Goal: Transaction & Acquisition: Purchase product/service

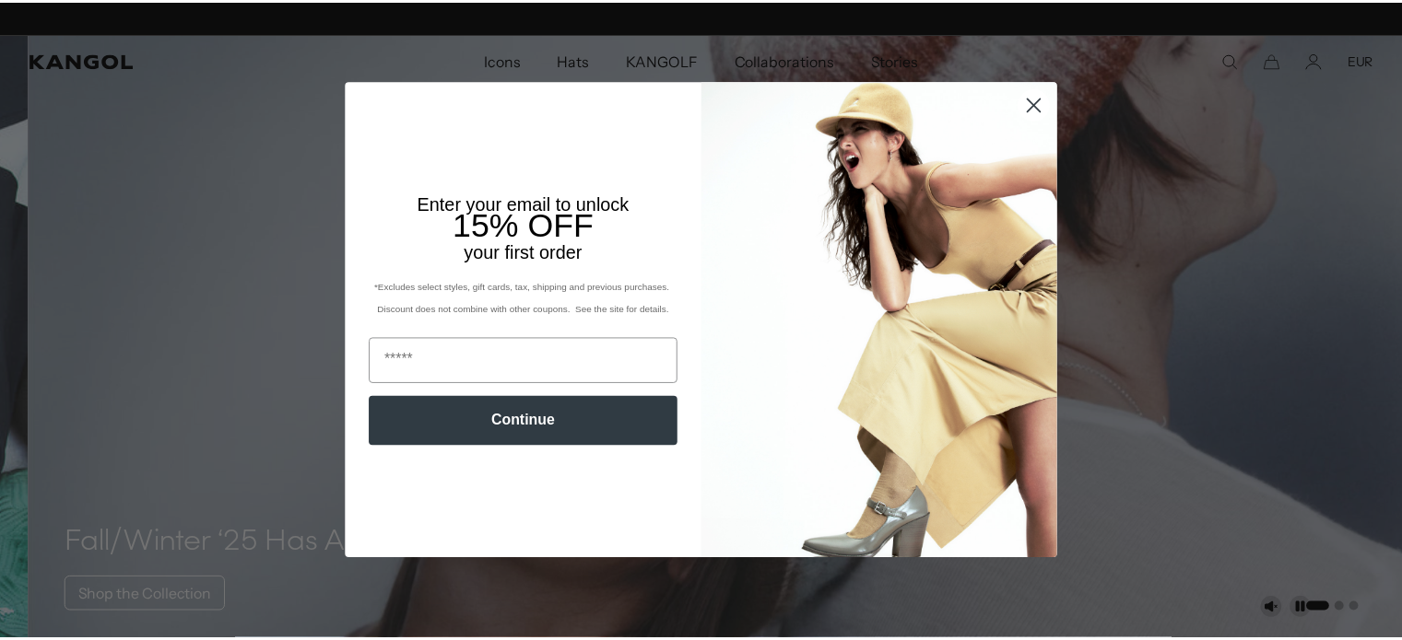
scroll to position [0, 380]
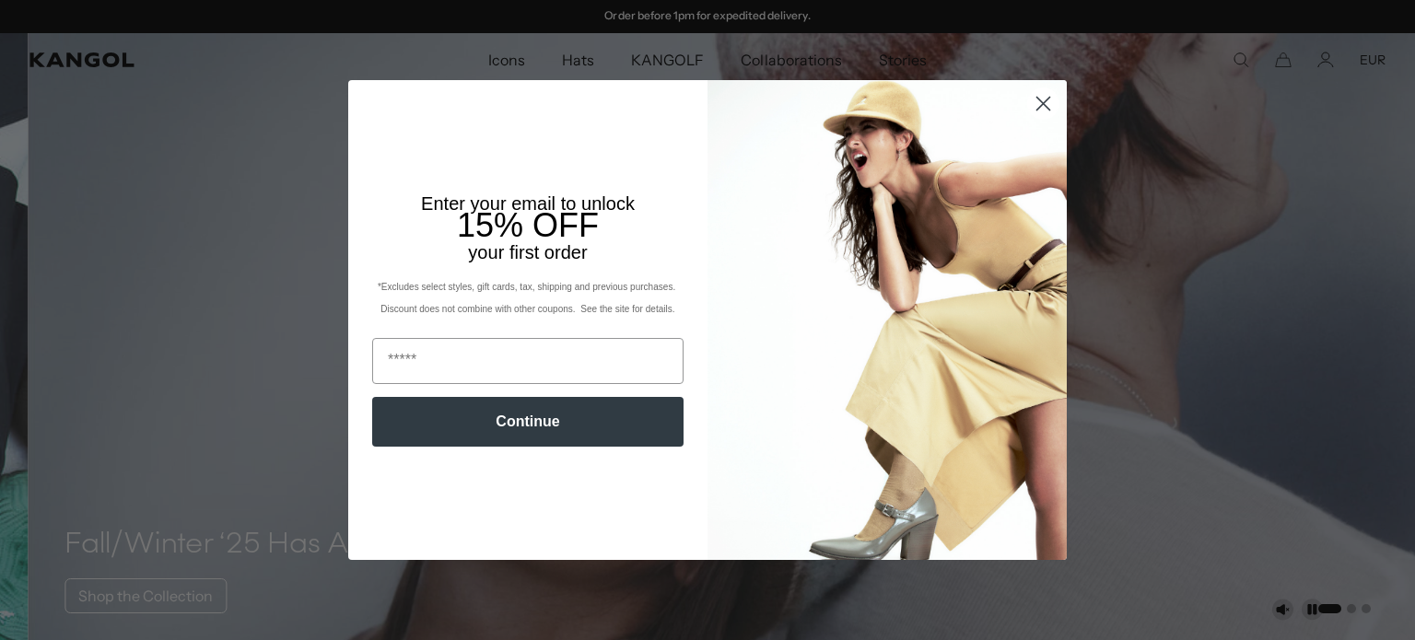
click at [1037, 111] on circle "Close dialog" at bounding box center [1043, 103] width 30 height 30
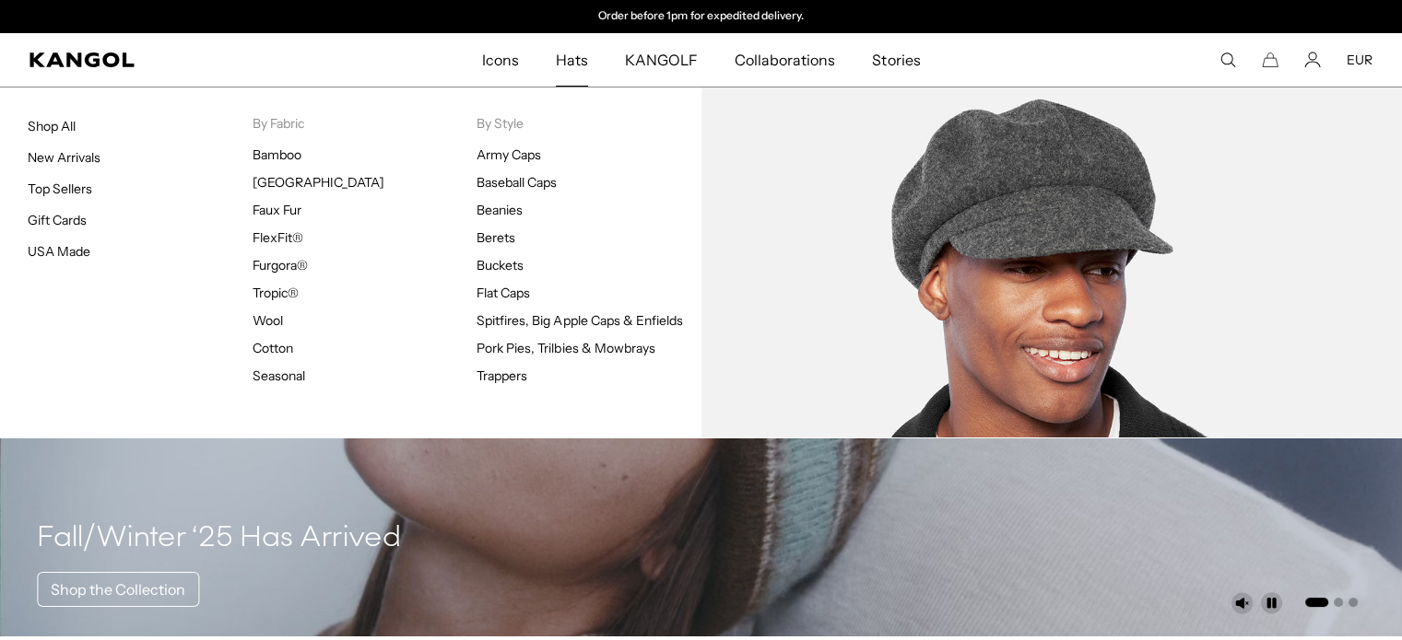
scroll to position [0, 0]
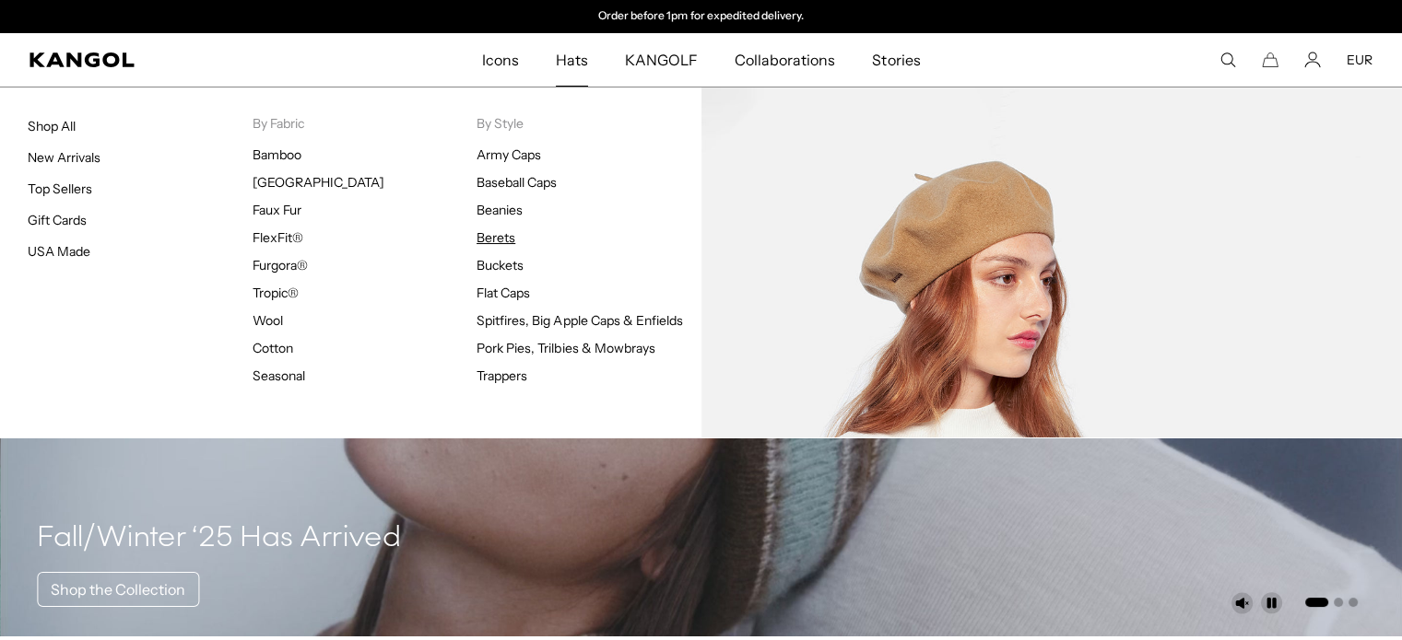
click at [498, 235] on link "Berets" at bounding box center [495, 237] width 39 height 17
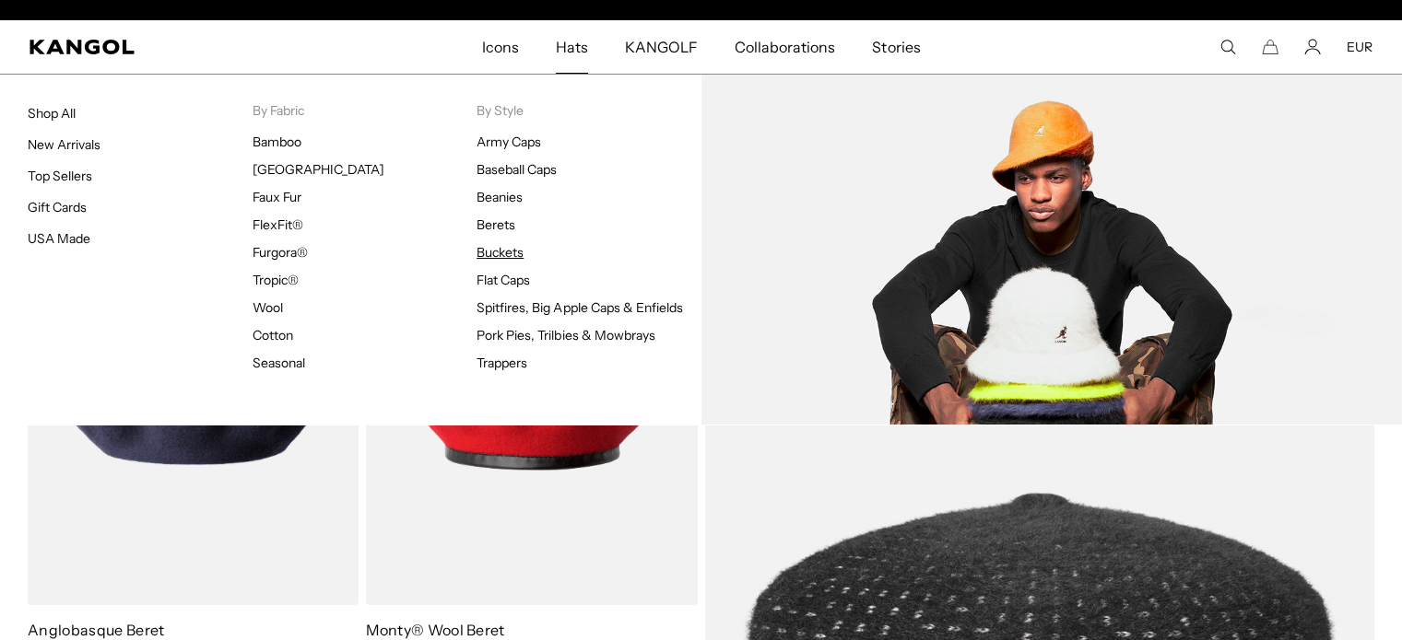
scroll to position [0, 380]
click at [512, 253] on link "Buckets" at bounding box center [499, 252] width 47 height 17
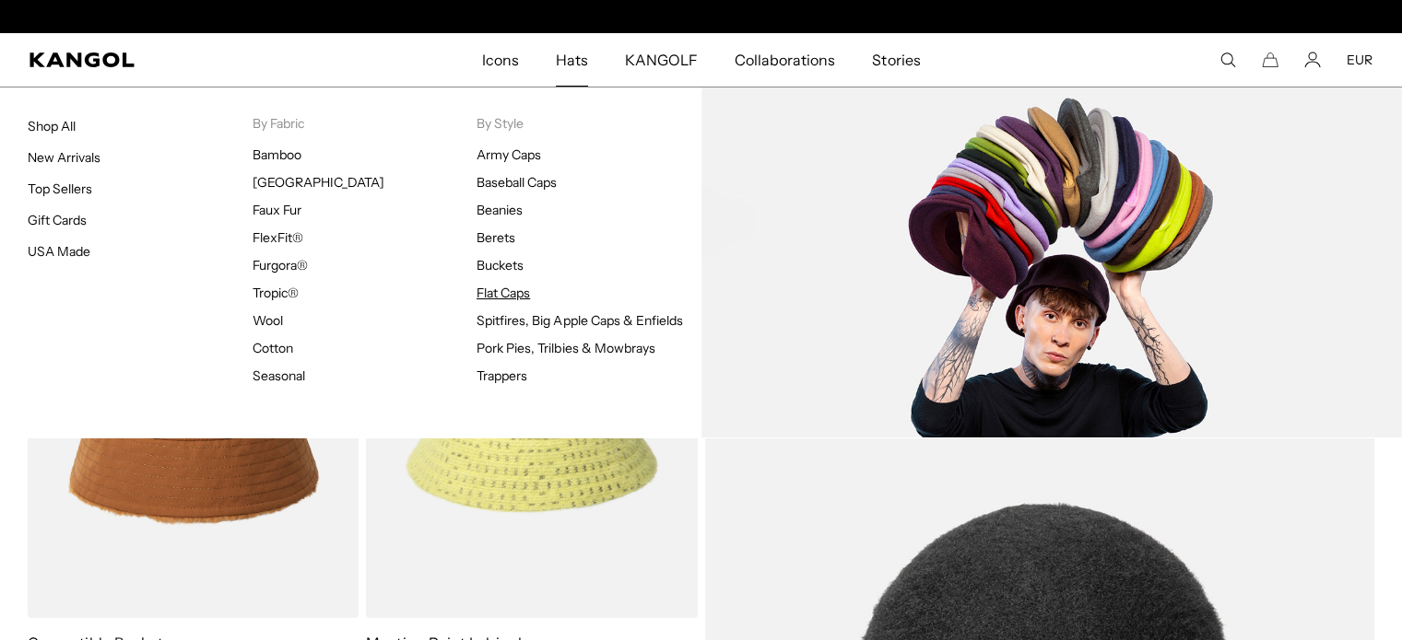
scroll to position [0, 380]
click at [519, 292] on link "Flat Caps" at bounding box center [502, 293] width 53 height 17
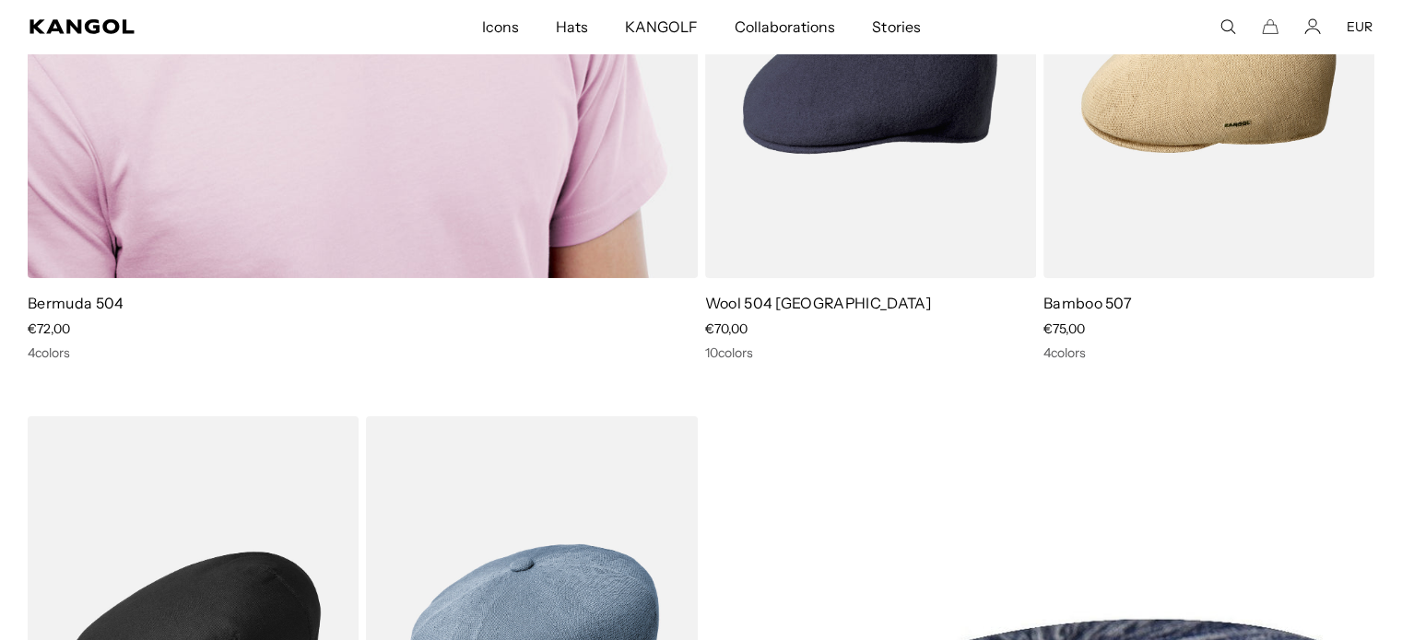
scroll to position [0, 380]
drag, startPoint x: 127, startPoint y: 305, endPoint x: 27, endPoint y: 305, distance: 100.4
click at [28, 305] on h4 "Bermuda 504" at bounding box center [363, 303] width 670 height 20
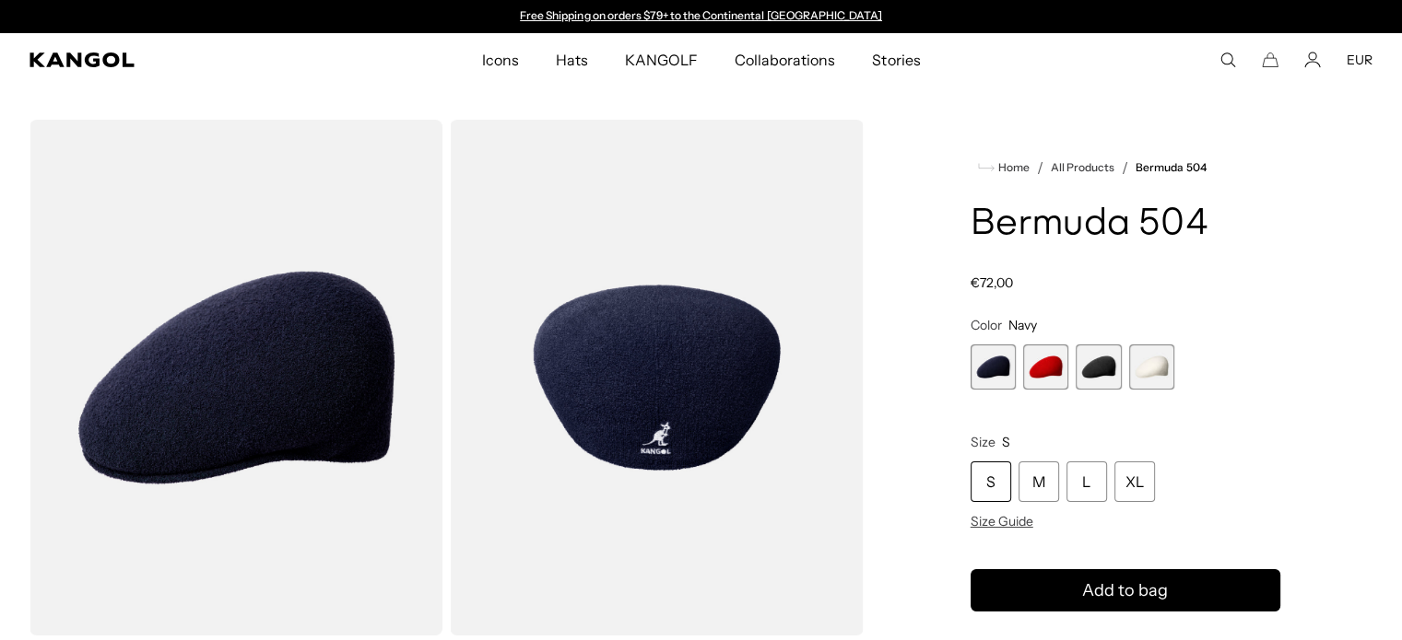
click at [1045, 379] on span "2 of 4" at bounding box center [1045, 367] width 45 height 45
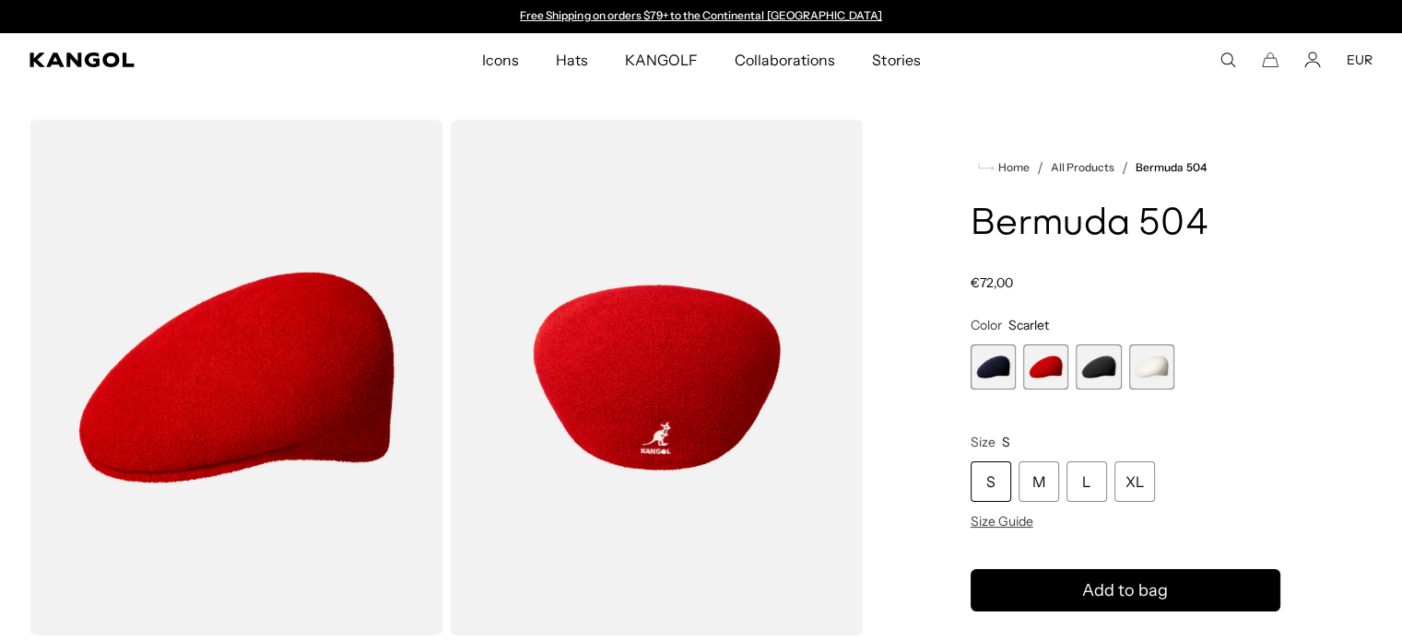
click at [1085, 378] on span "3 of 4" at bounding box center [1097, 367] width 45 height 45
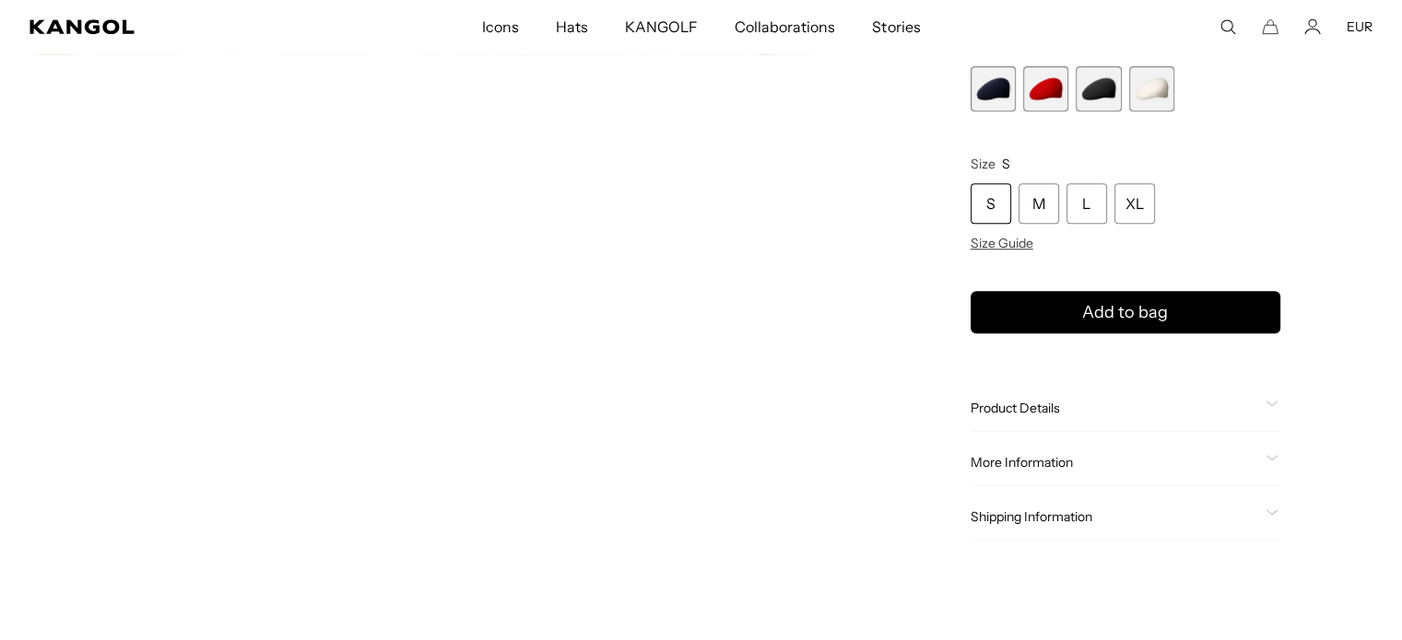
scroll to position [0, 380]
drag, startPoint x: 790, startPoint y: 371, endPoint x: 795, endPoint y: 354, distance: 18.4
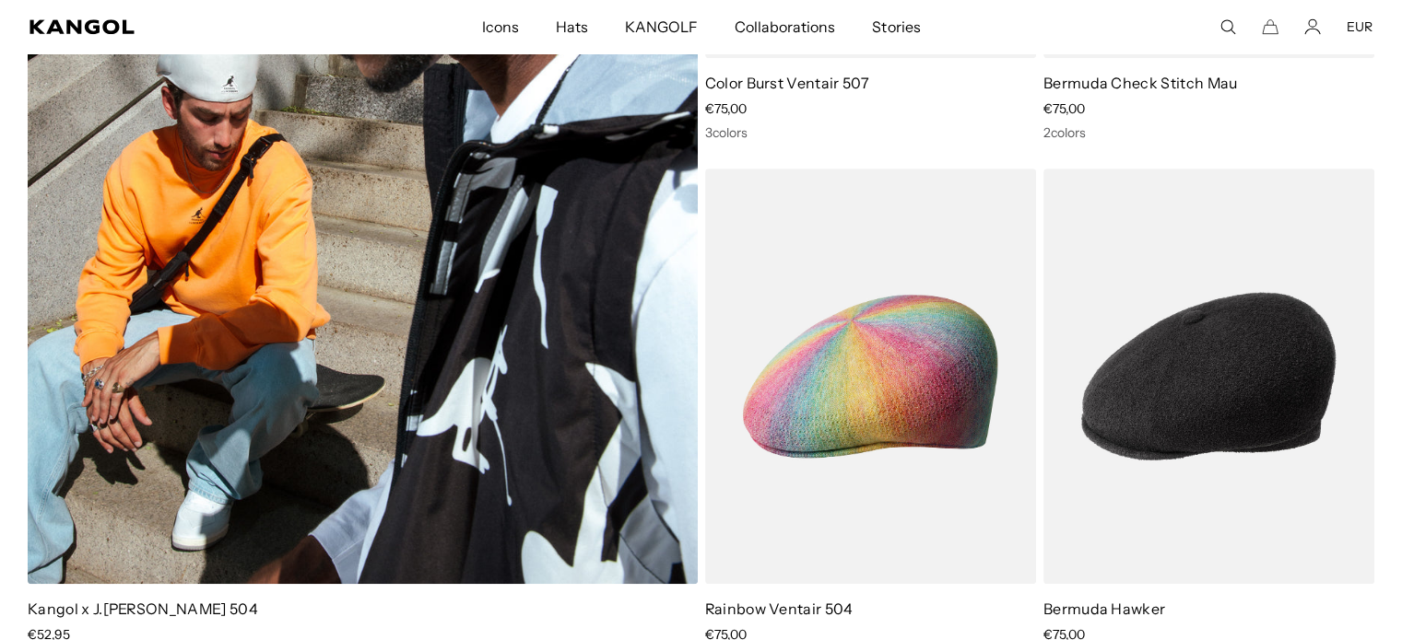
scroll to position [8109, 0]
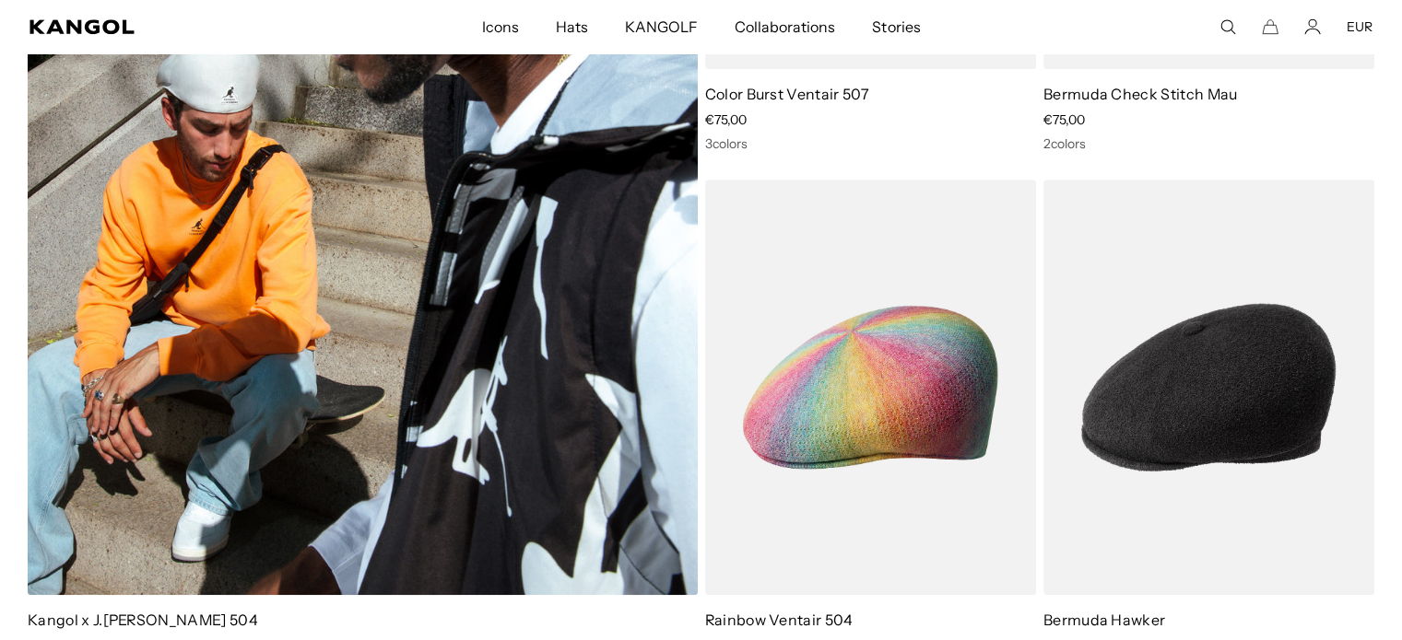
click at [443, 309] on img at bounding box center [363, 125] width 670 height 942
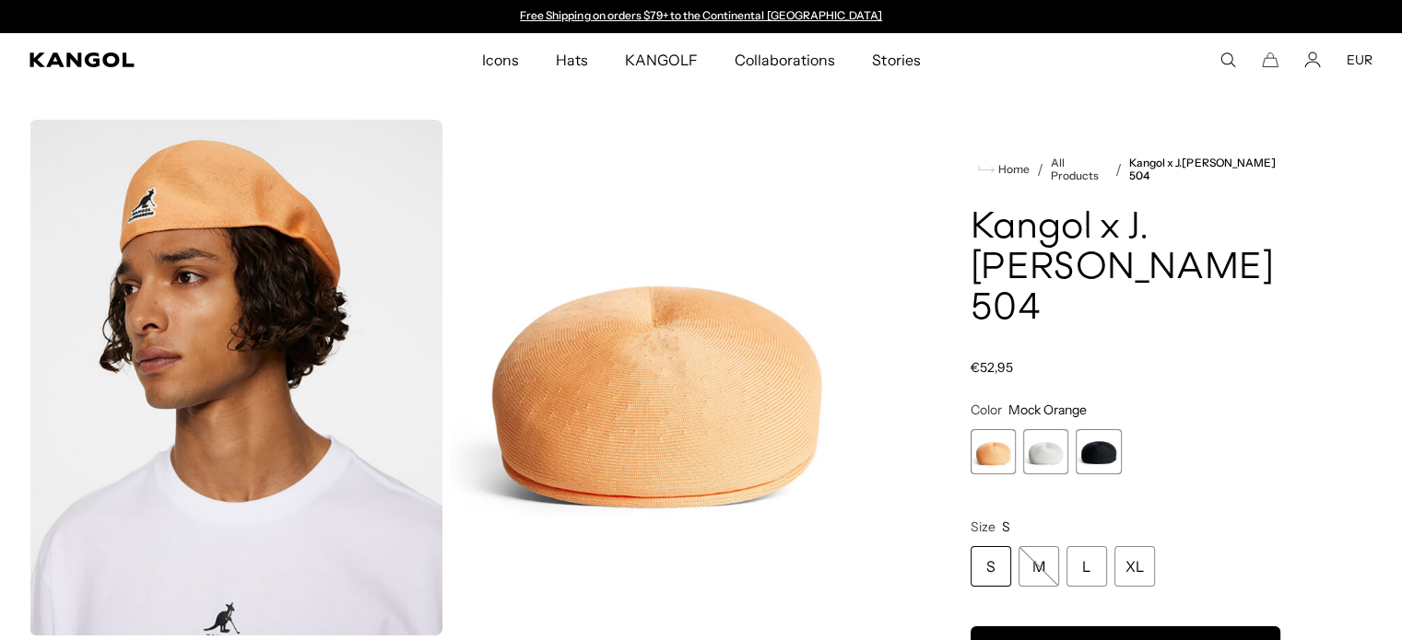
click at [1054, 463] on span "2 of 3" at bounding box center [1045, 451] width 45 height 45
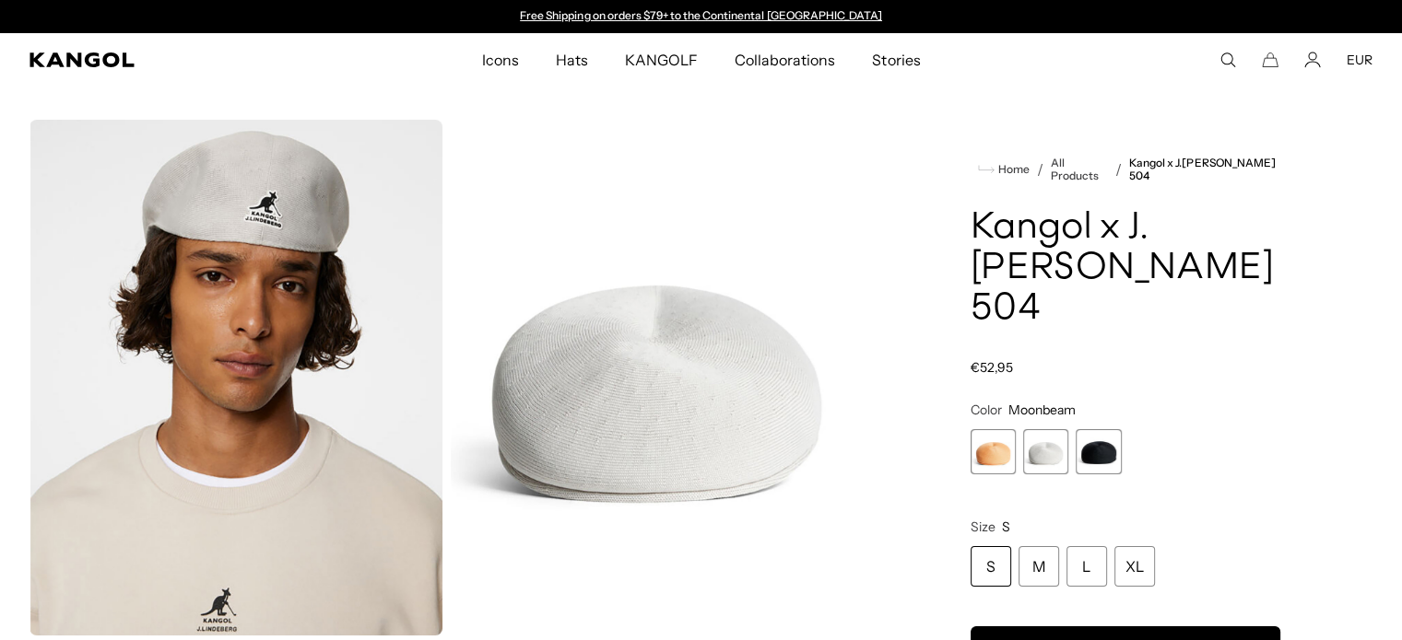
click at [1100, 459] on span "3 of 3" at bounding box center [1097, 451] width 45 height 45
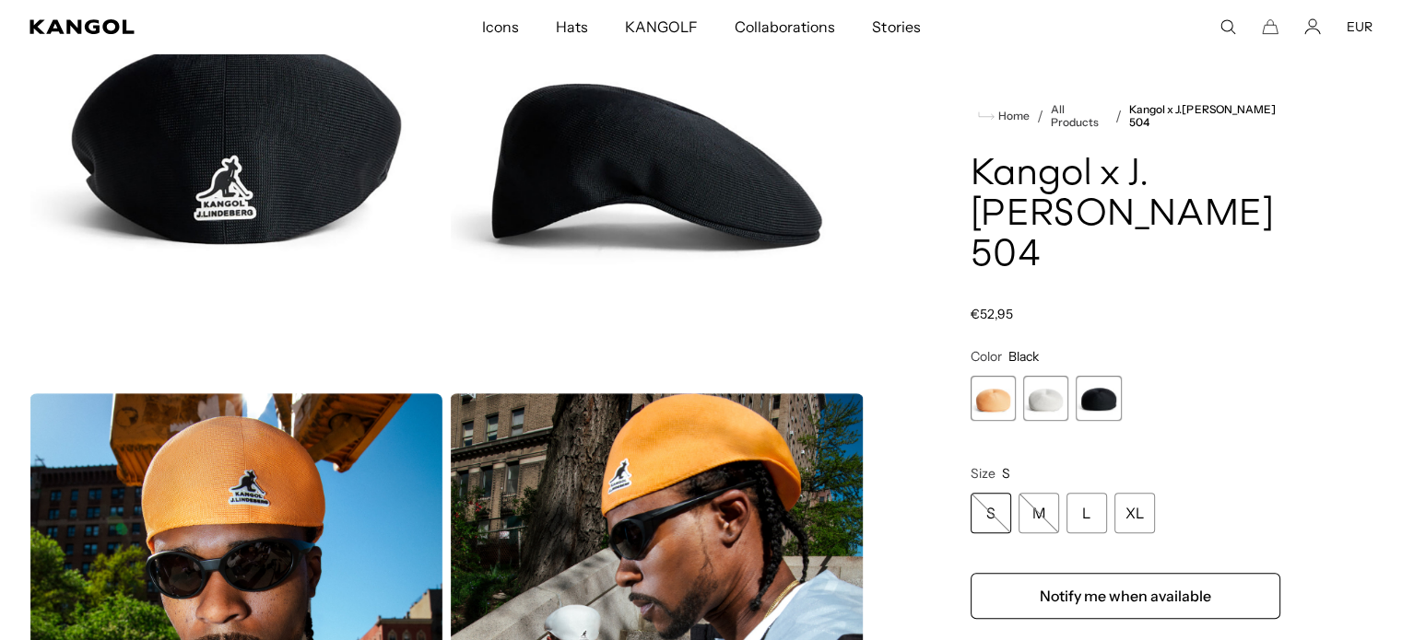
scroll to position [1106, 0]
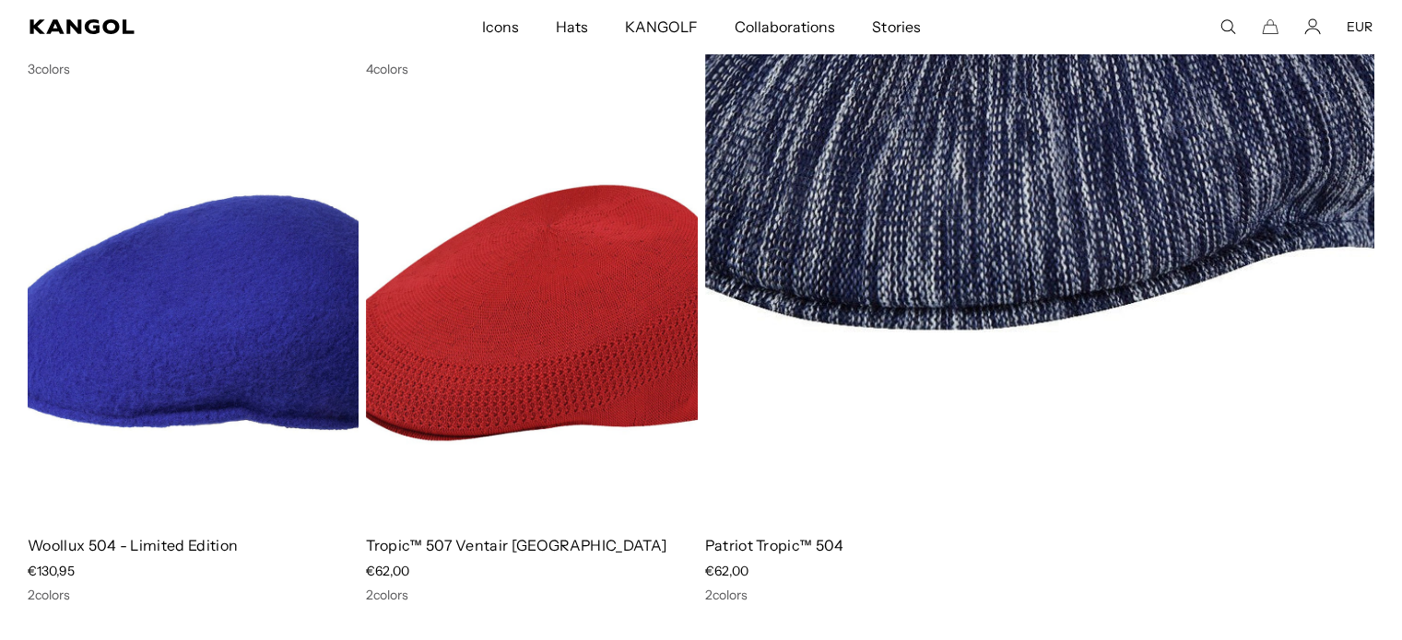
scroll to position [7095, 0]
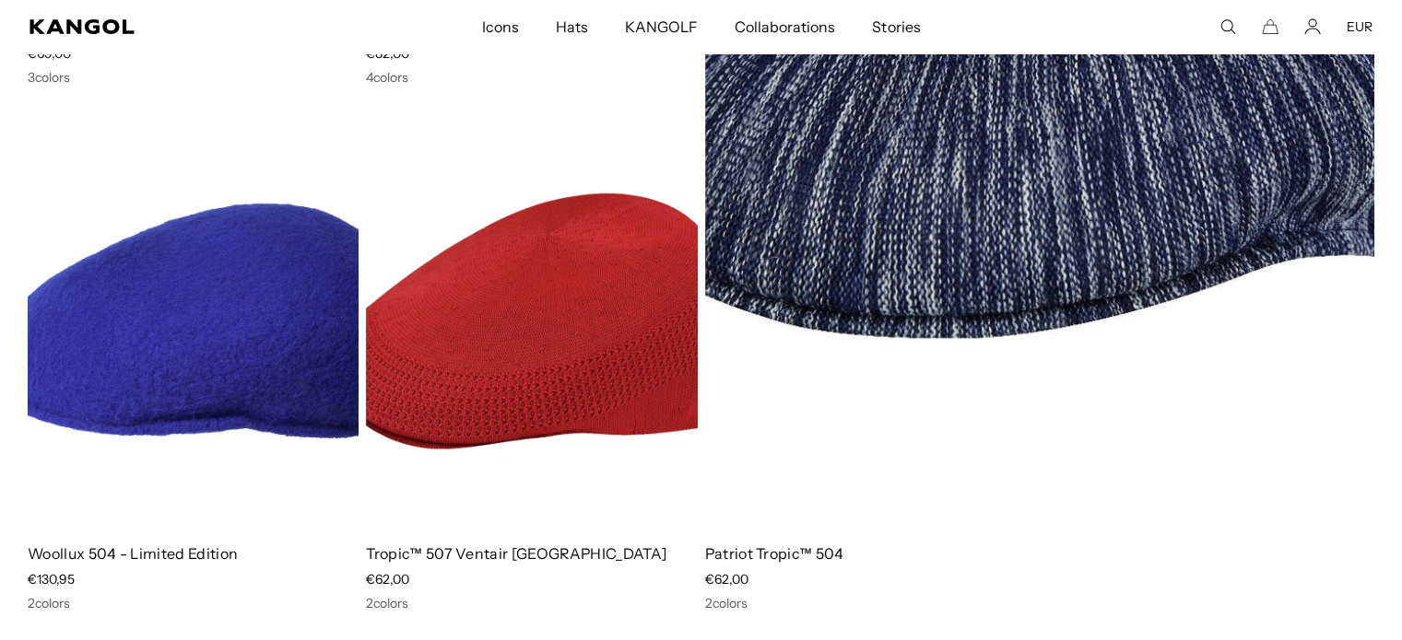
click at [174, 284] on img at bounding box center [193, 321] width 331 height 416
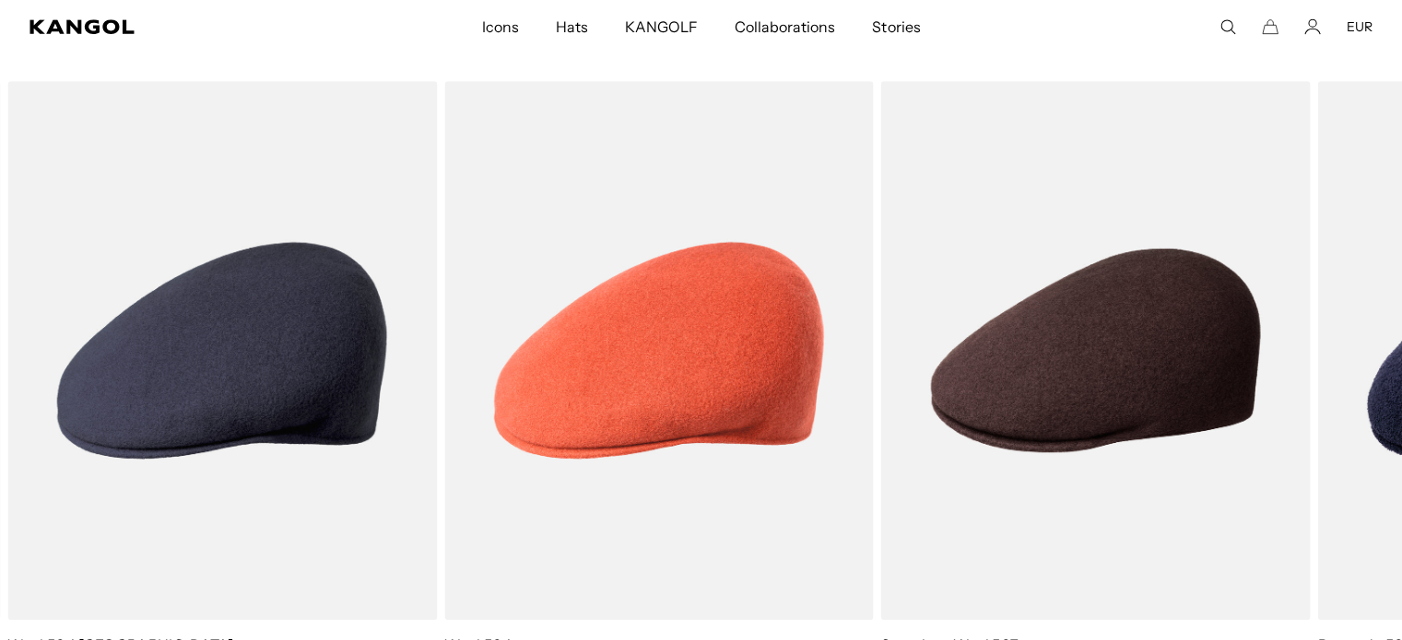
scroll to position [1014, 0]
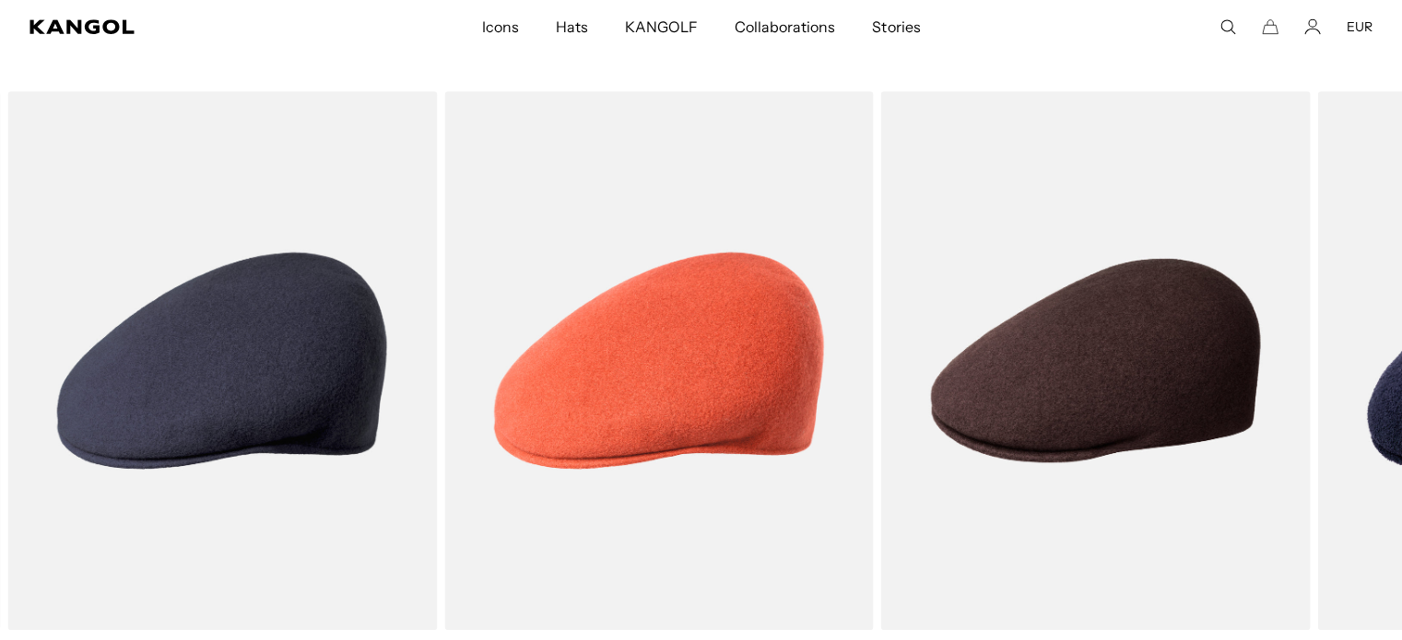
click at [0, 0] on img "2 of 5" at bounding box center [0, 0] width 0 height 0
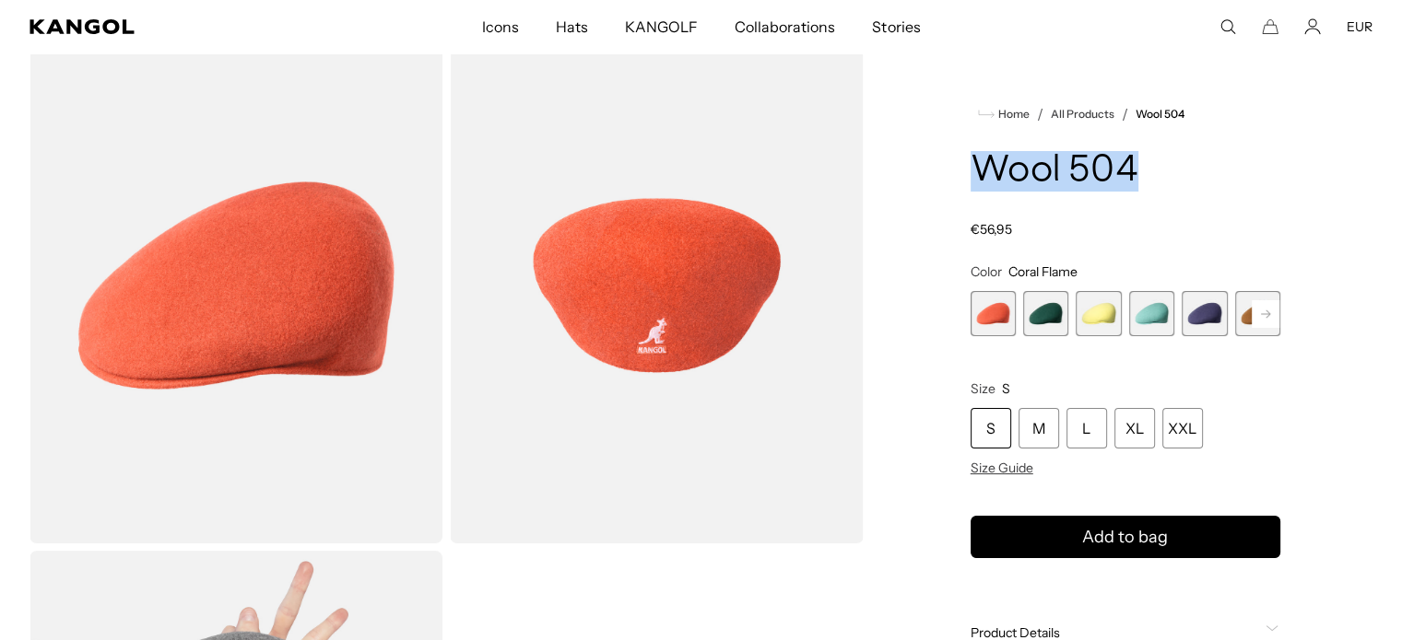
drag, startPoint x: 977, startPoint y: 170, endPoint x: 1150, endPoint y: 170, distance: 173.2
click at [1150, 170] on h1 "Wool 504" at bounding box center [1125, 171] width 310 height 41
click at [1271, 319] on rect at bounding box center [1265, 314] width 28 height 28
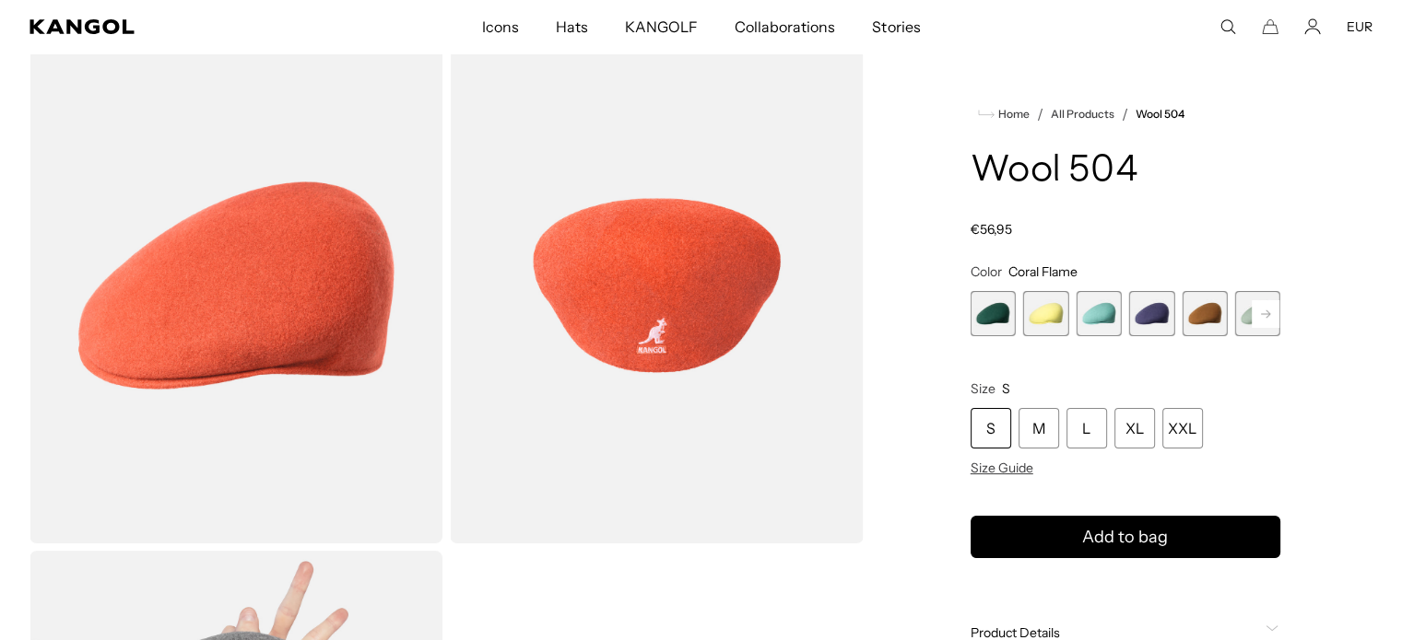
click at [1271, 319] on rect at bounding box center [1265, 314] width 28 height 28
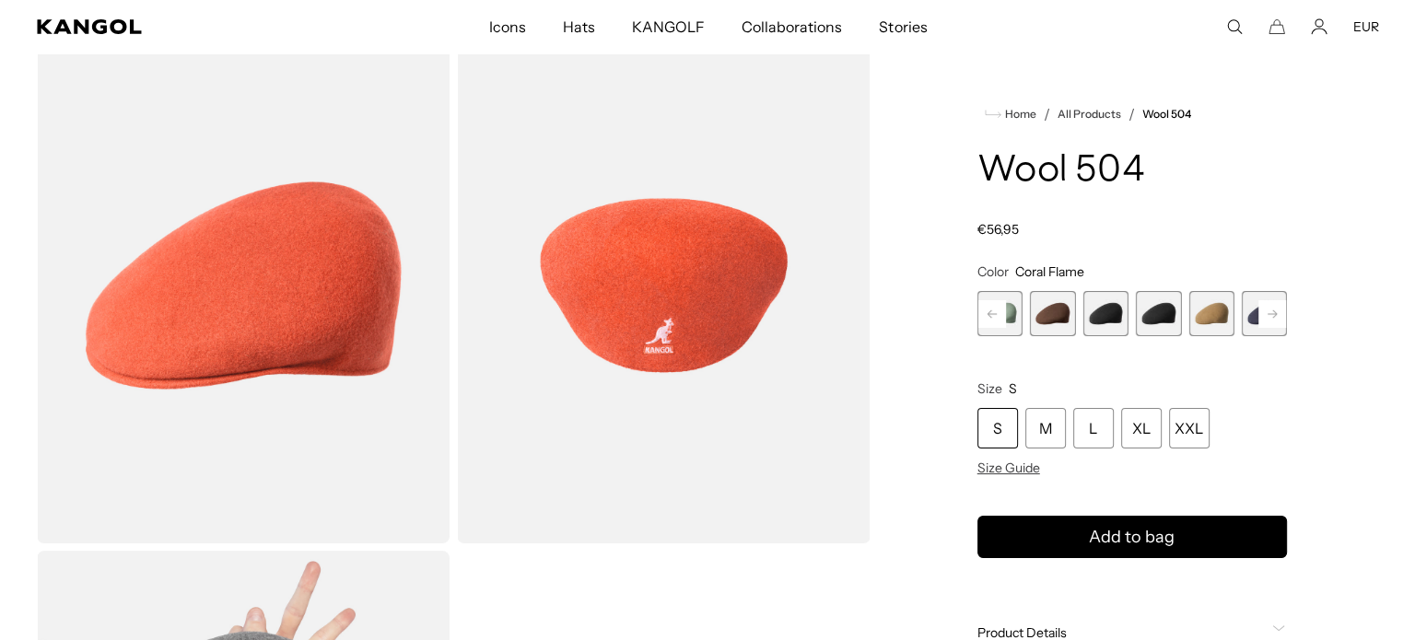
scroll to position [0, 380]
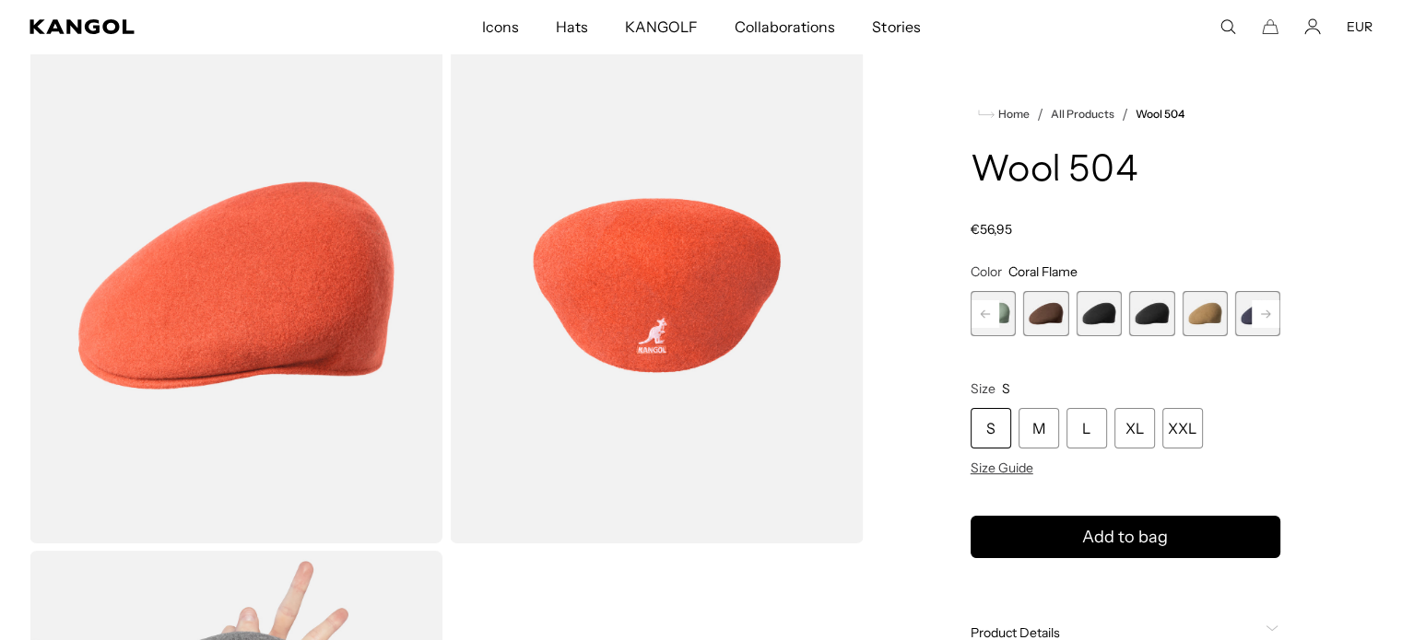
click at [1113, 323] on span "9 of 21" at bounding box center [1098, 313] width 45 height 45
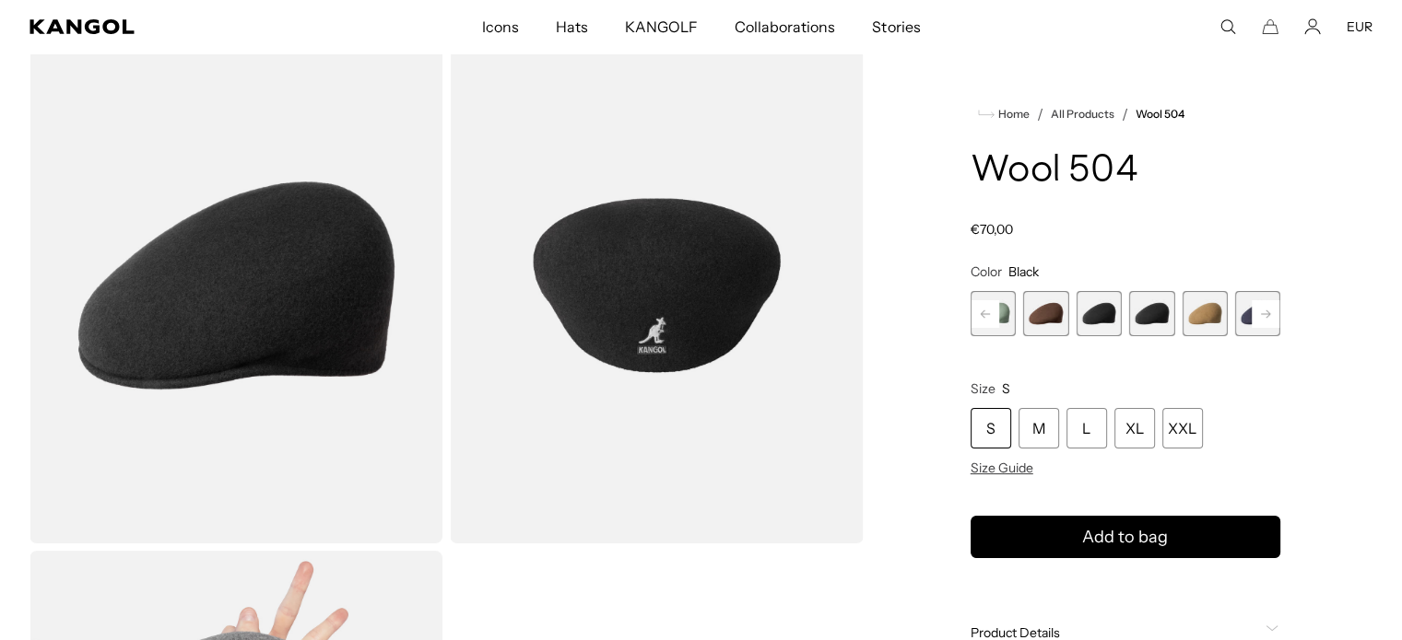
click at [656, 339] on img "Gallery Viewer" at bounding box center [656, 286] width 413 height 516
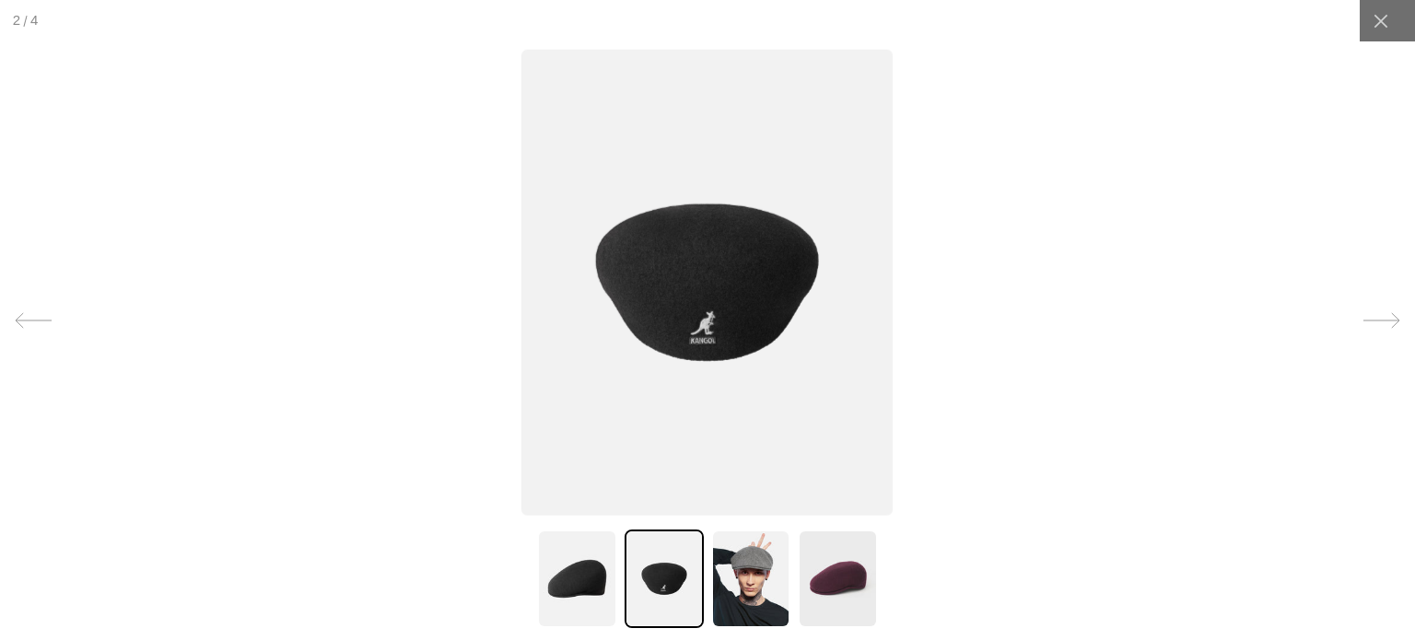
click at [708, 346] on img at bounding box center [707, 282] width 371 height 465
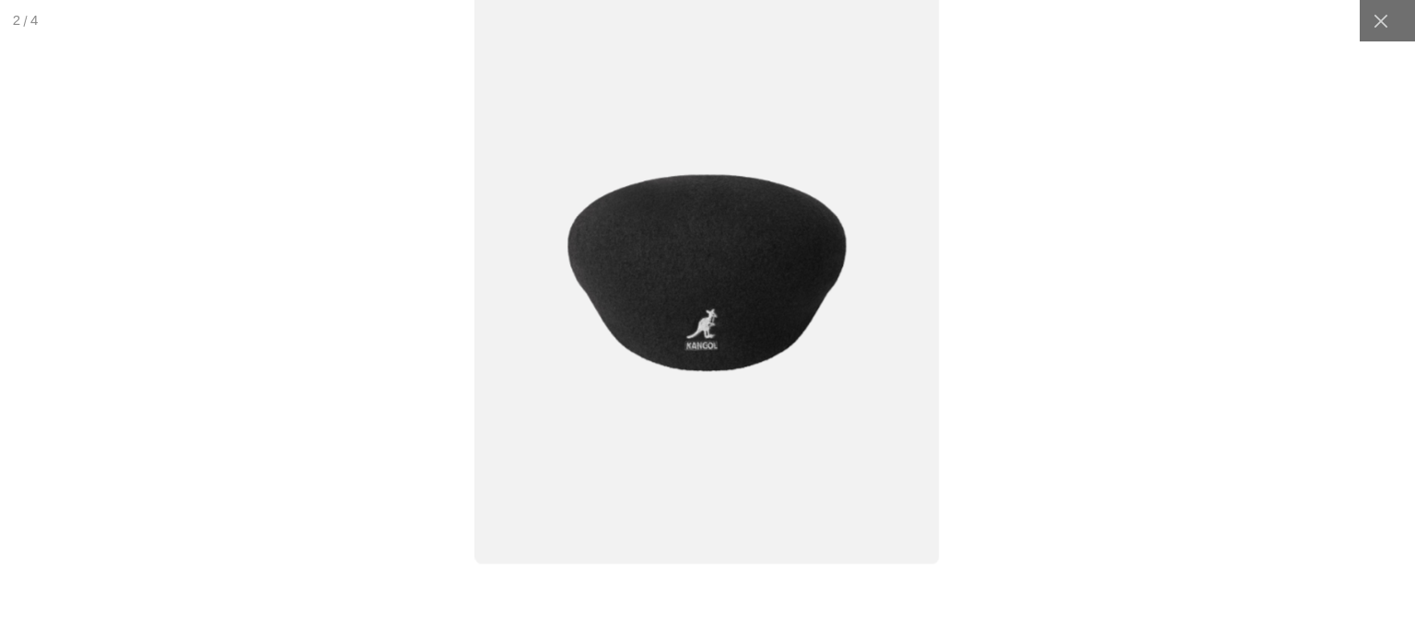
click at [710, 347] on img at bounding box center [707, 273] width 464 height 582
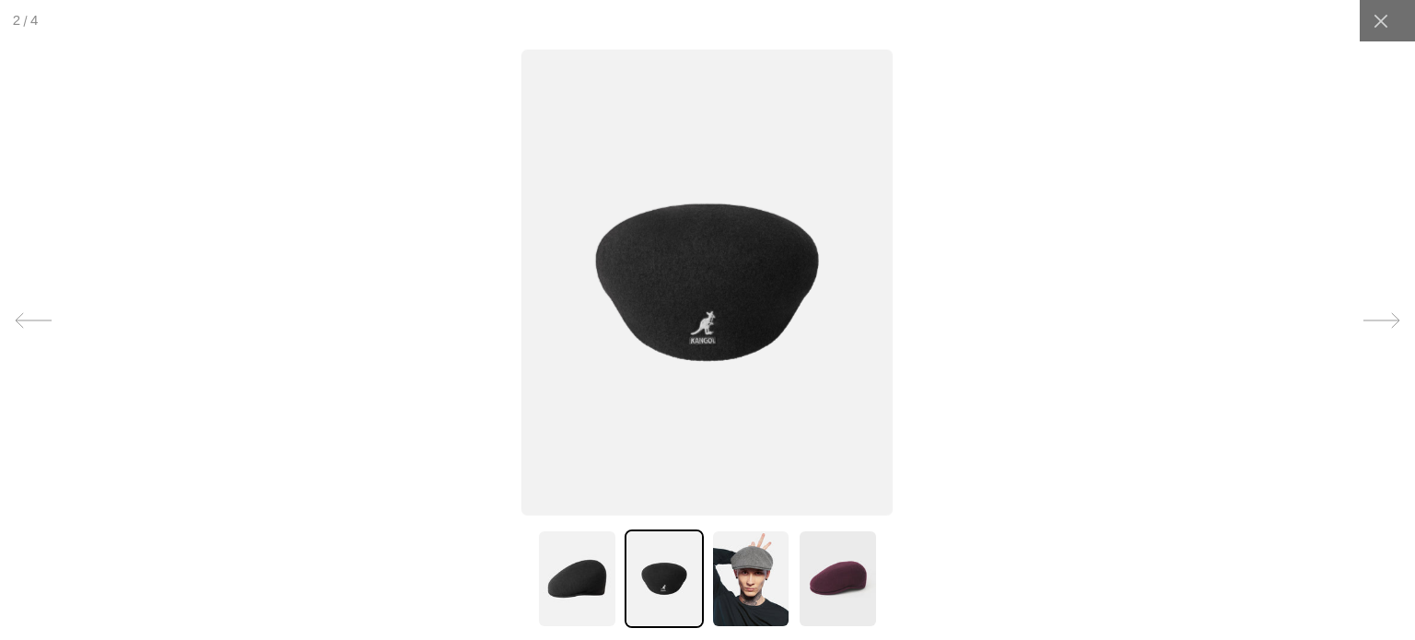
click at [710, 347] on img at bounding box center [707, 282] width 371 height 465
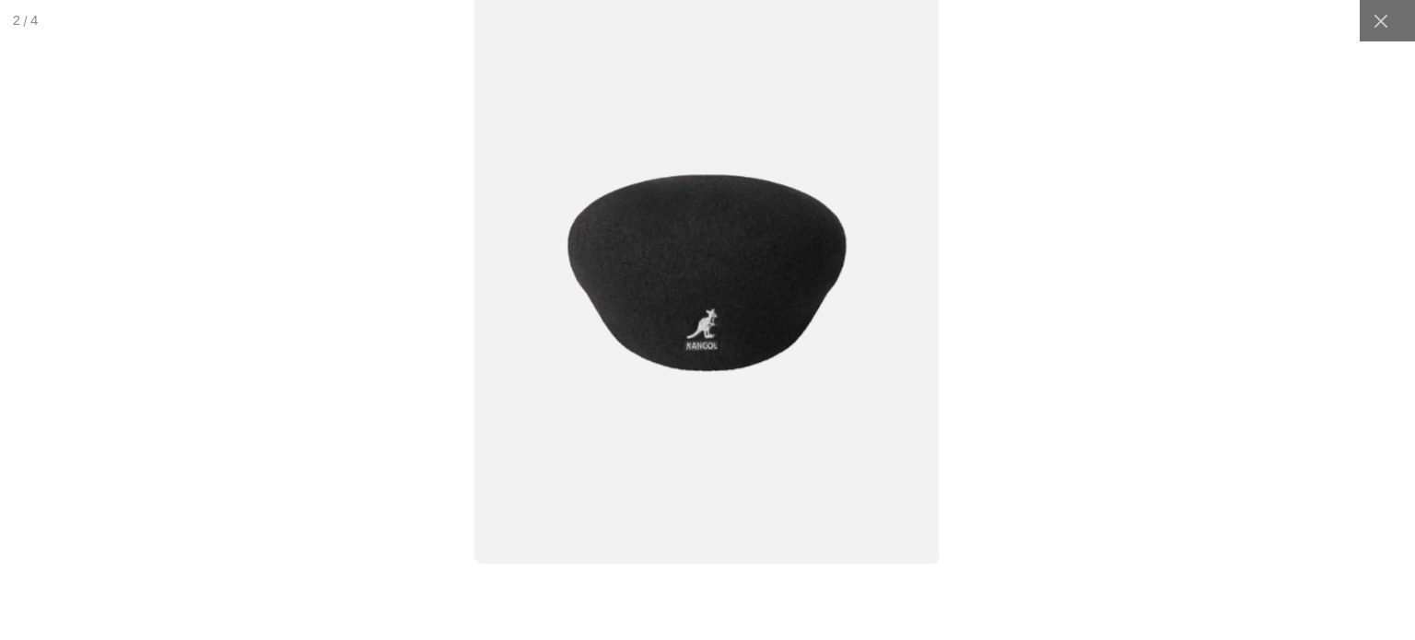
click at [710, 347] on img at bounding box center [707, 273] width 464 height 582
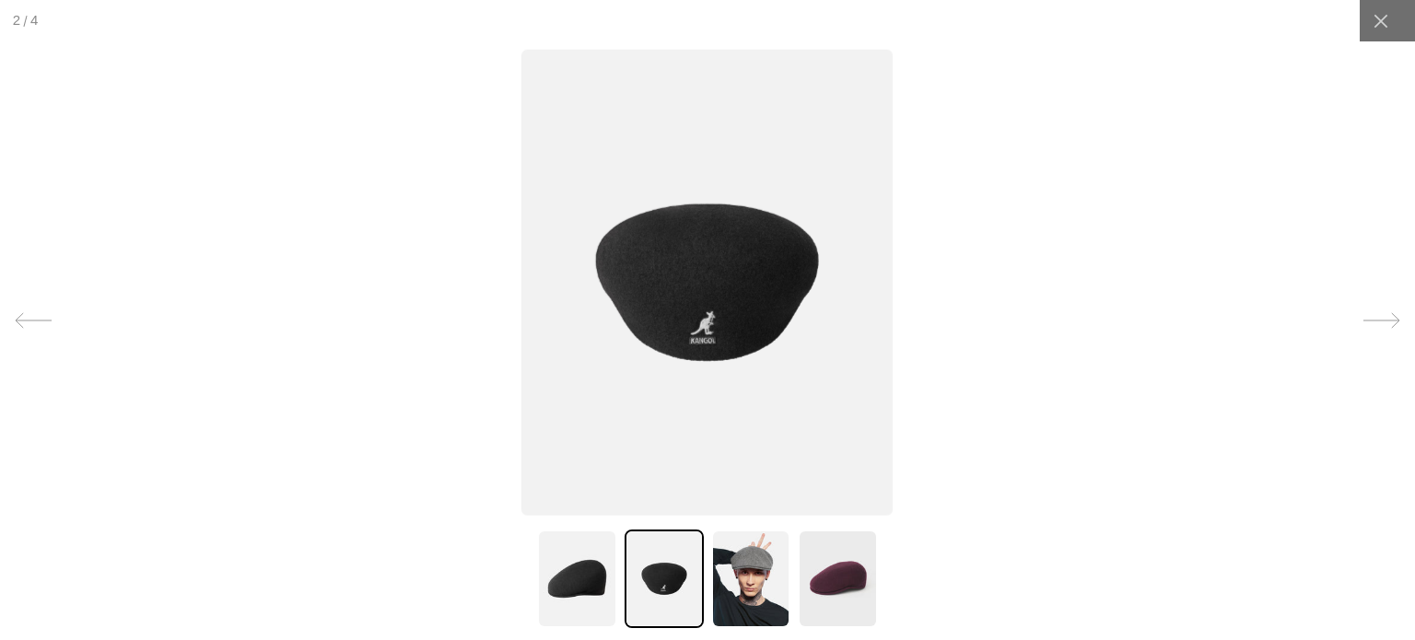
scroll to position [0, 380]
click at [742, 578] on img at bounding box center [750, 579] width 79 height 99
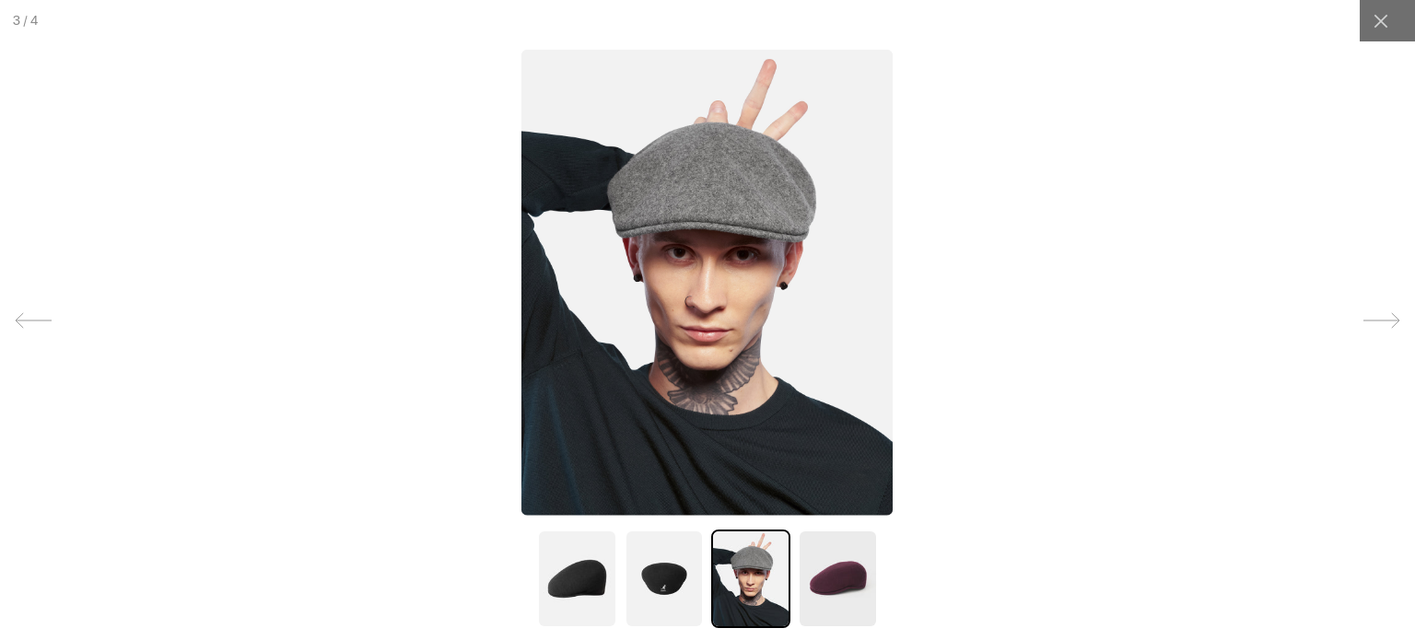
click at [811, 566] on img at bounding box center [837, 579] width 79 height 99
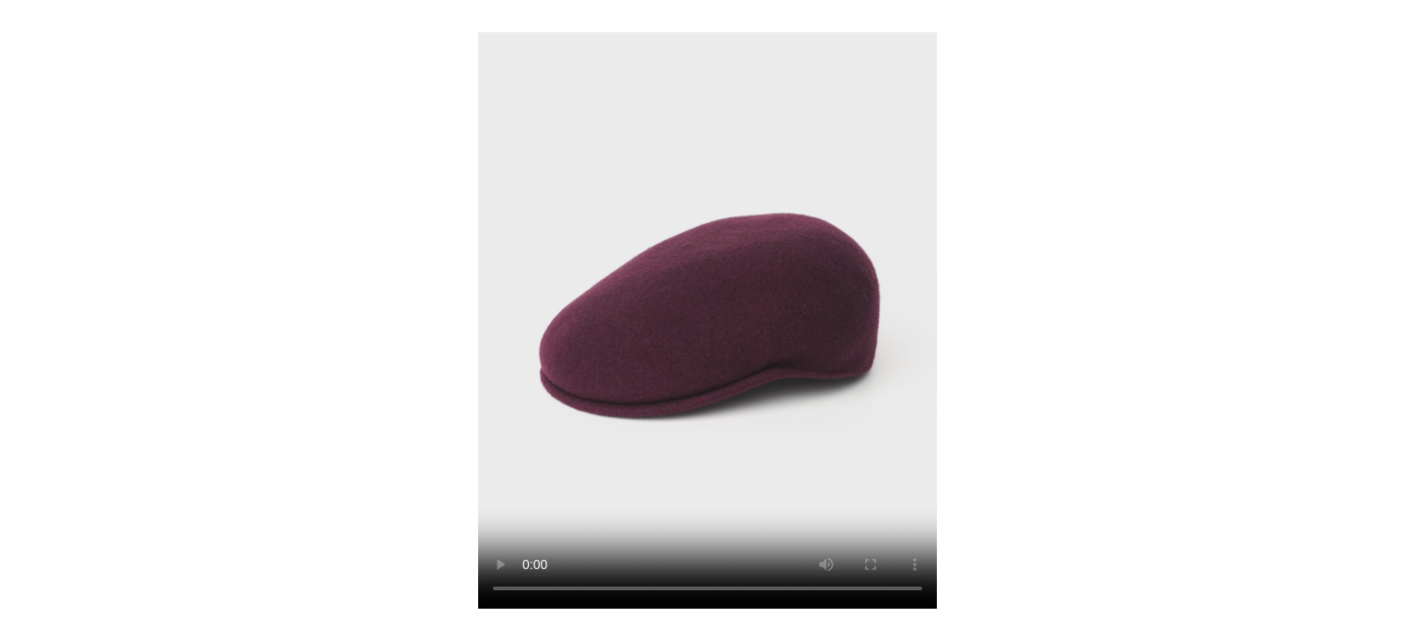
scroll to position [0, 0]
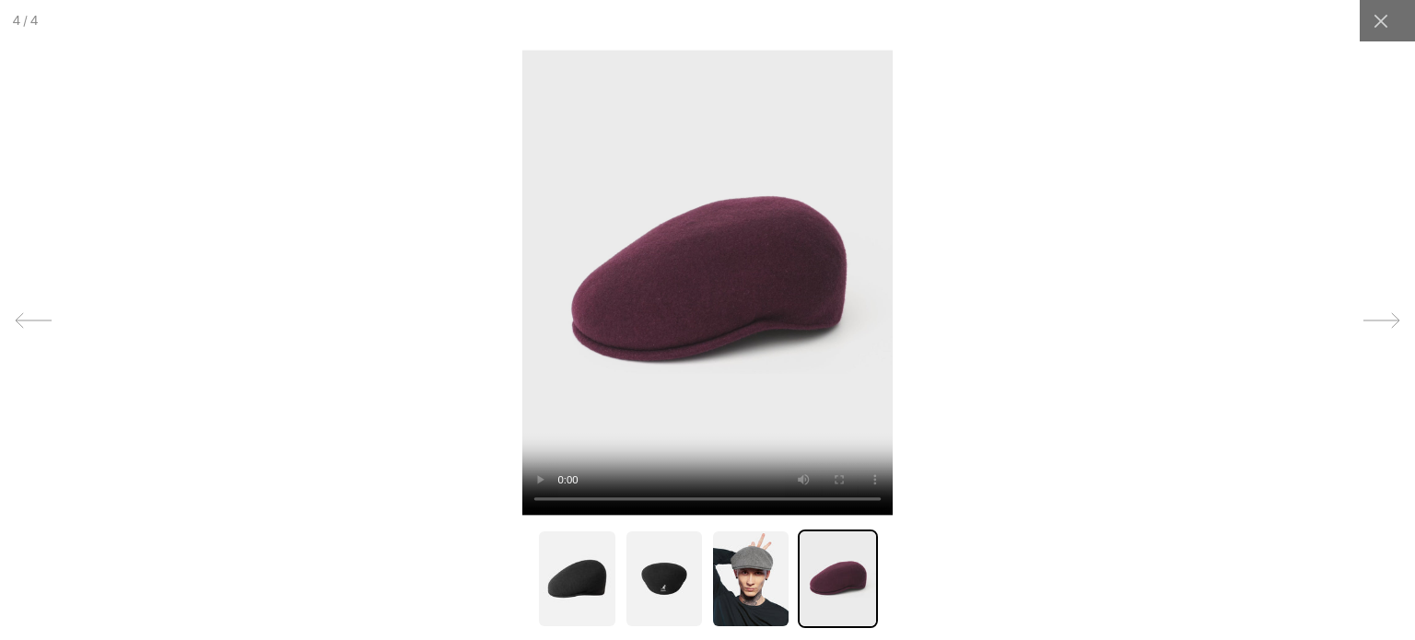
click at [568, 596] on img at bounding box center [576, 579] width 79 height 99
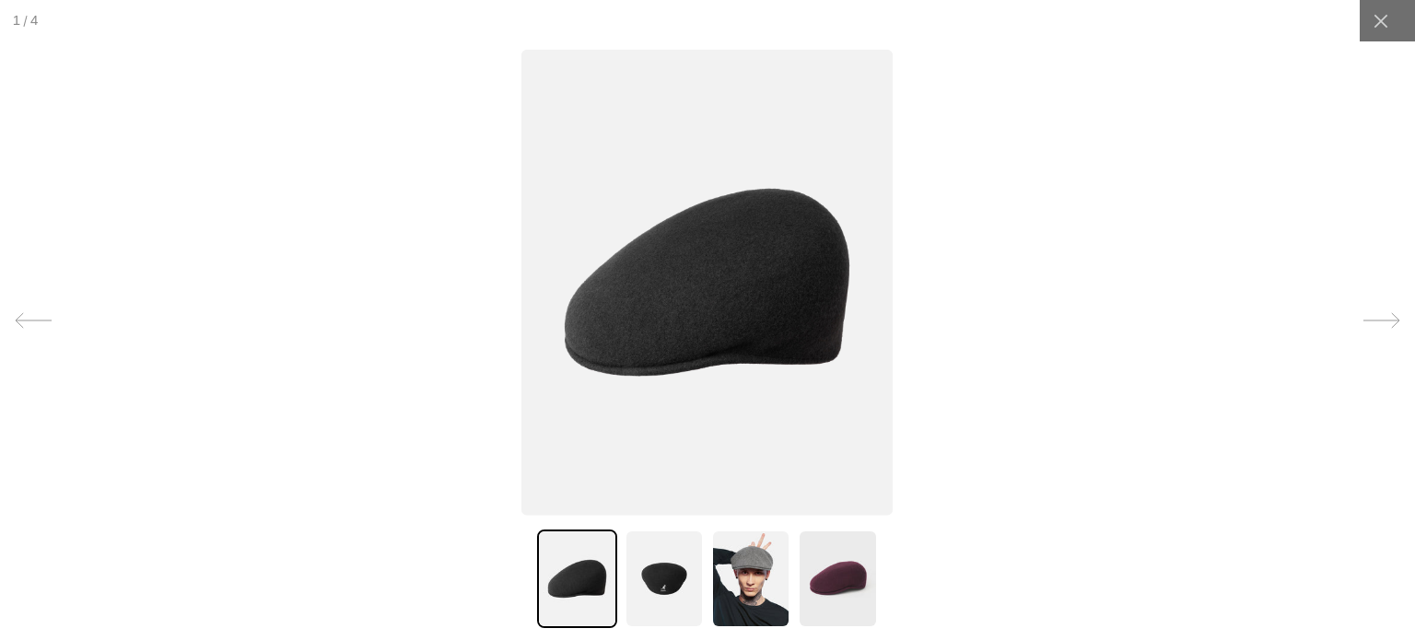
scroll to position [0, 380]
click at [711, 338] on img at bounding box center [707, 282] width 371 height 465
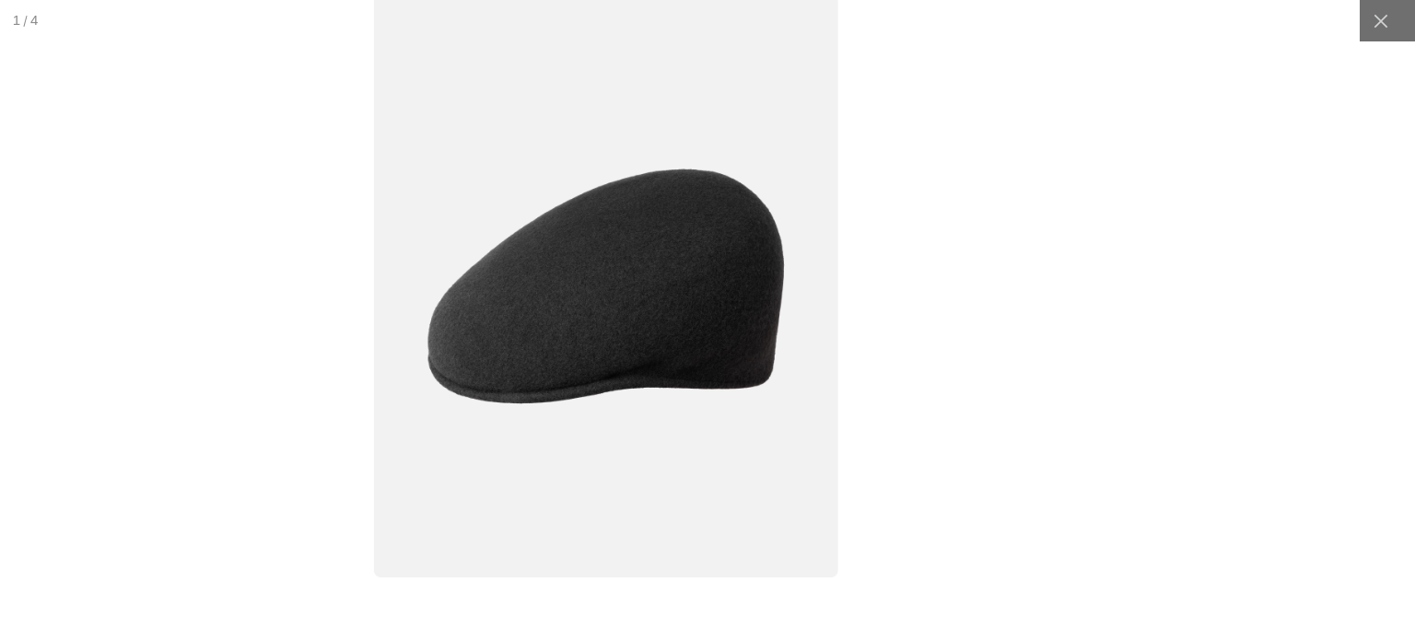
click at [620, 374] on img at bounding box center [606, 285] width 464 height 582
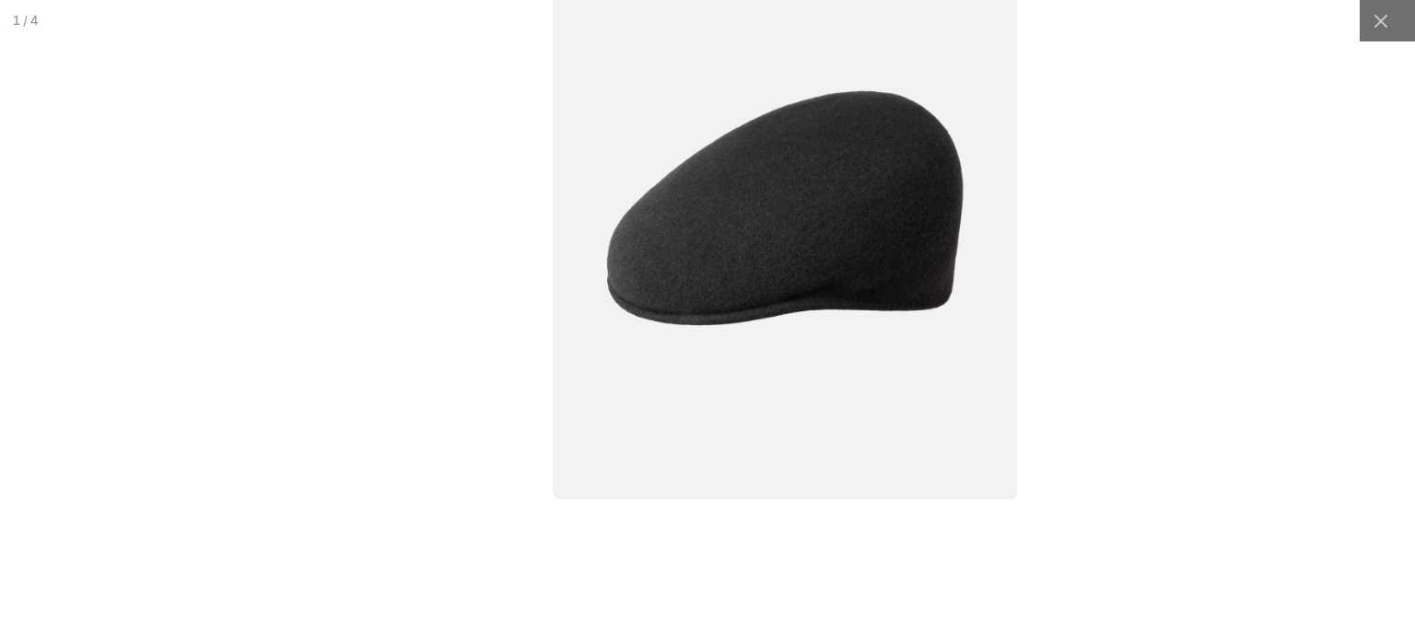
click at [833, 449] on img at bounding box center [786, 208] width 464 height 582
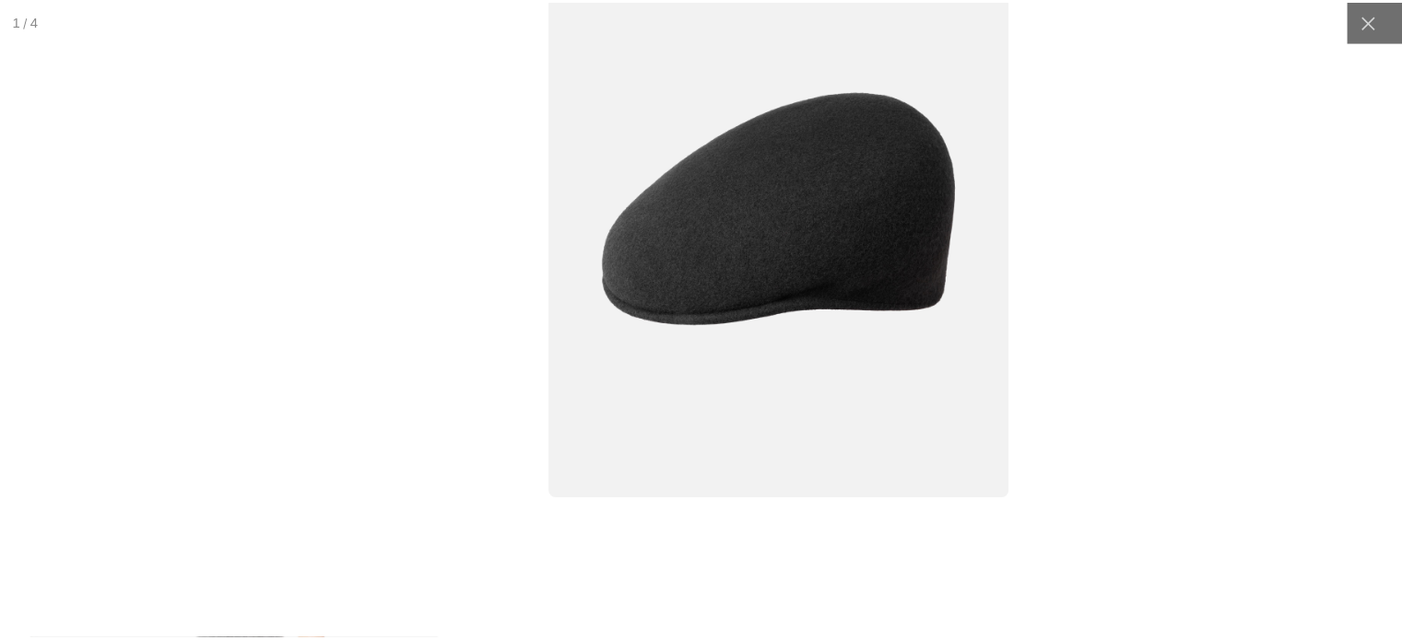
scroll to position [0, 0]
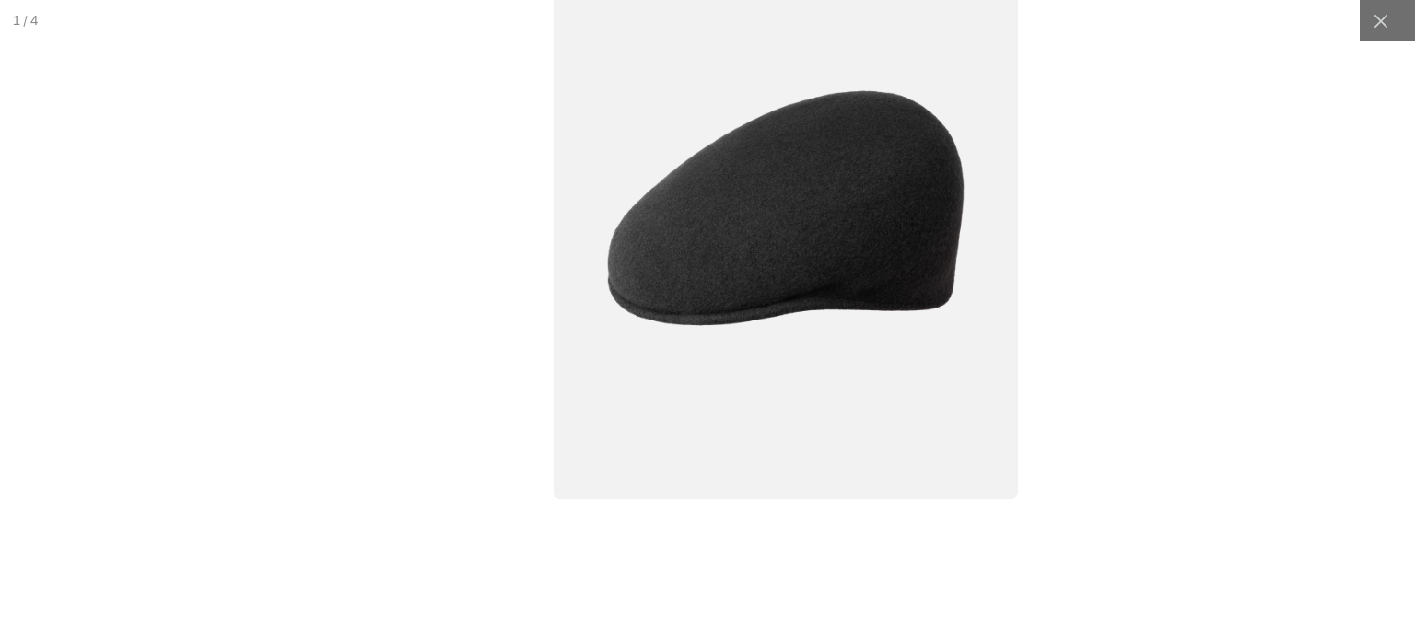
click at [777, 531] on div at bounding box center [786, 255] width 1769 height 801
click at [777, 530] on img at bounding box center [750, 579] width 79 height 99
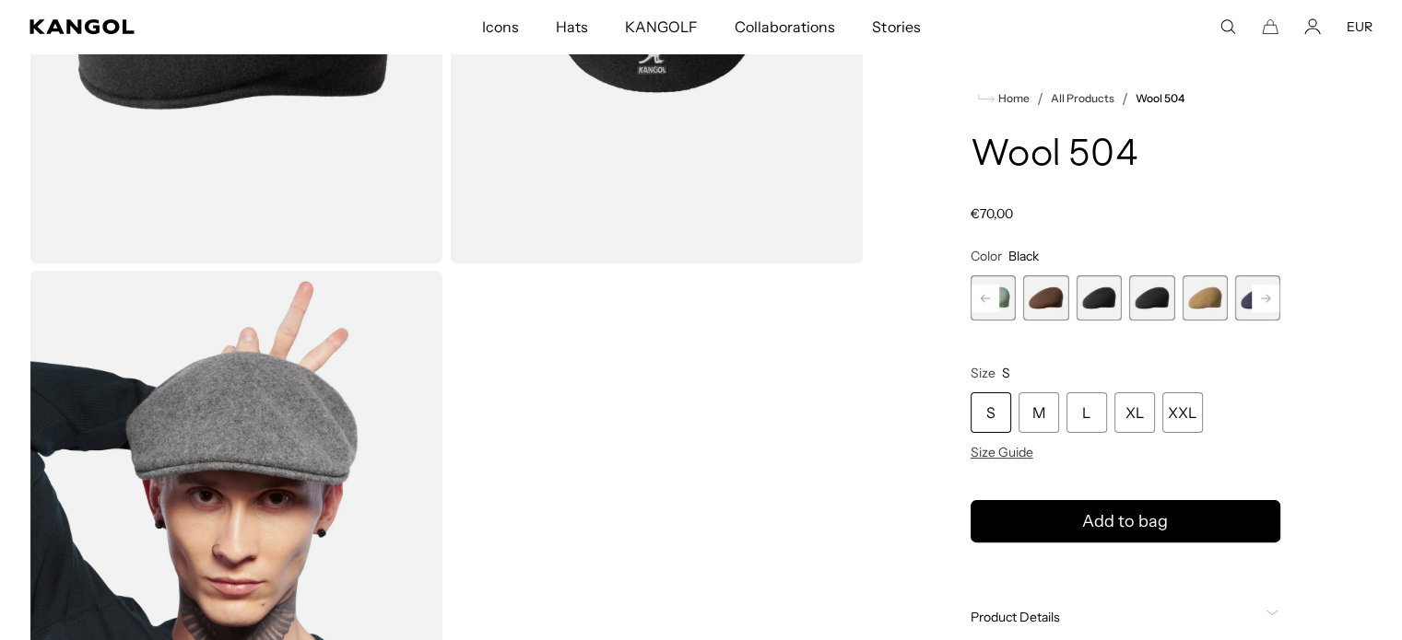
scroll to position [369, 0]
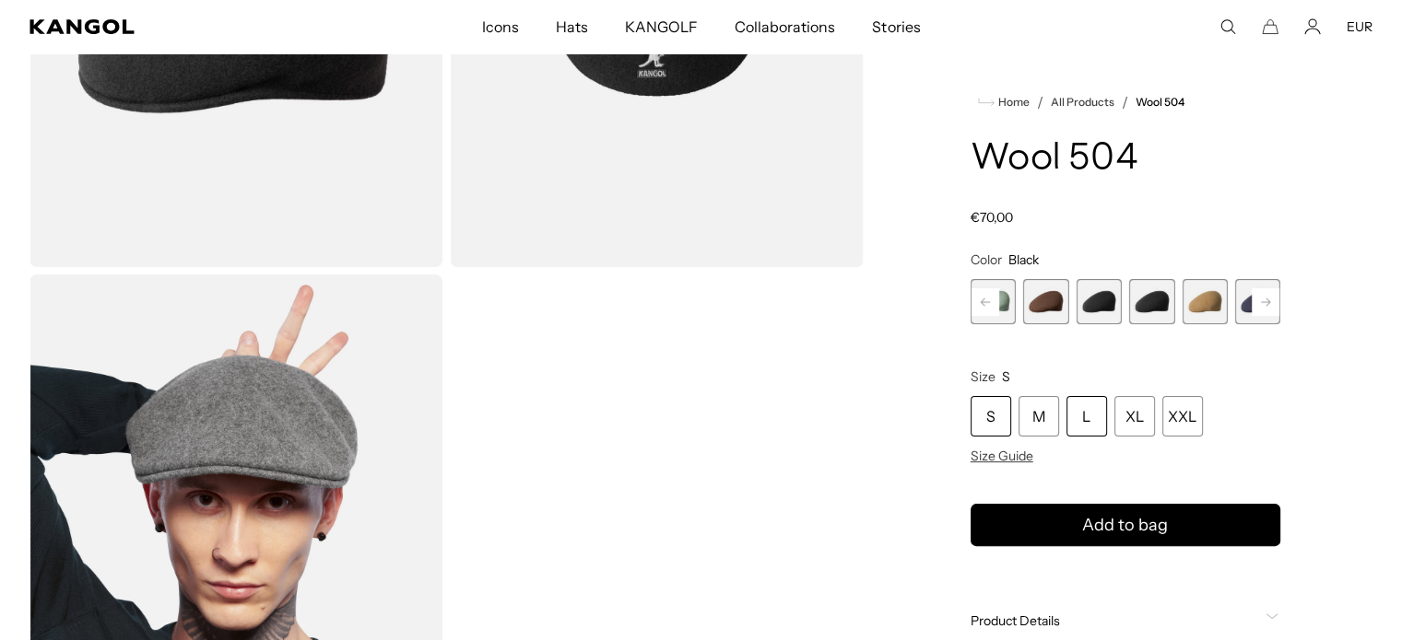
click at [1077, 428] on div "L" at bounding box center [1086, 417] width 41 height 41
click at [983, 460] on span "Size Guide" at bounding box center [1001, 457] width 63 height 17
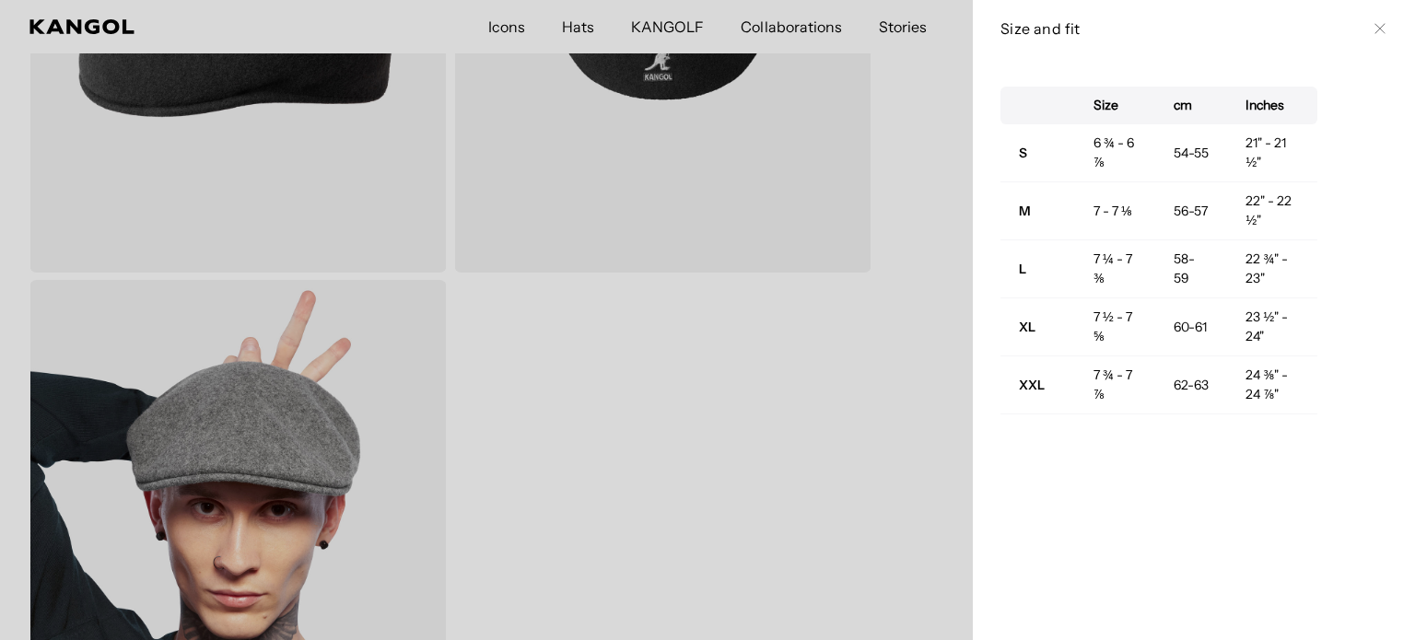
scroll to position [0, 380]
drag, startPoint x: 1155, startPoint y: 260, endPoint x: 1186, endPoint y: 290, distance: 43.0
click at [1186, 290] on td "58-59" at bounding box center [1191, 269] width 73 height 58
drag, startPoint x: 1185, startPoint y: 281, endPoint x: 1151, endPoint y: 252, distance: 45.1
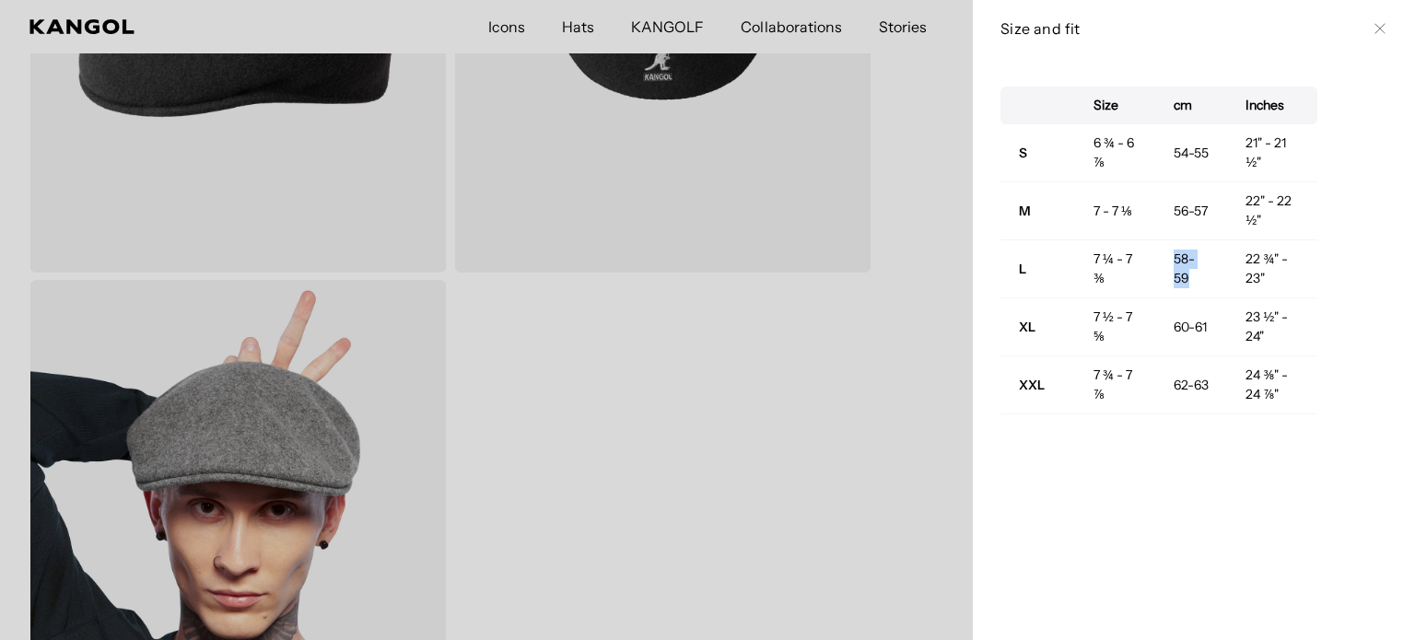
click at [1155, 252] on td "58-59" at bounding box center [1191, 269] width 73 height 58
drag, startPoint x: 1151, startPoint y: 252, endPoint x: 1186, endPoint y: 283, distance: 47.0
click at [1186, 283] on td "58-59" at bounding box center [1191, 269] width 73 height 58
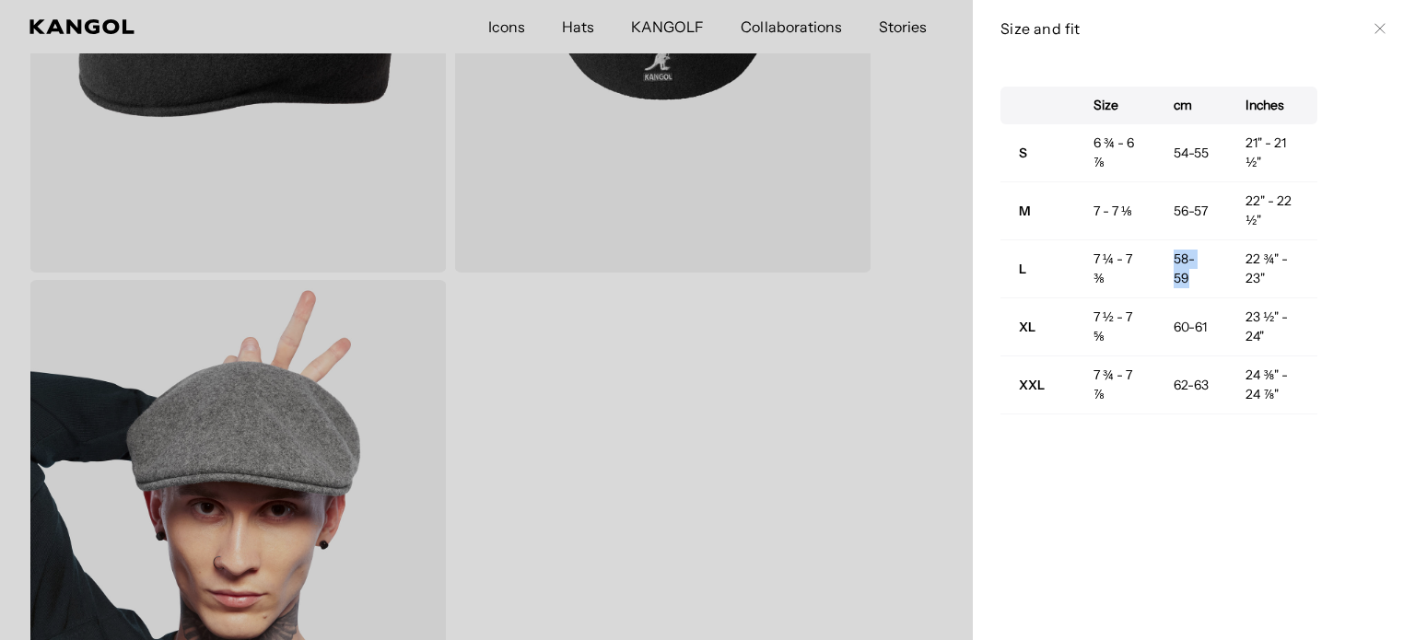
click at [1186, 283] on td "58-59" at bounding box center [1191, 269] width 73 height 58
click at [973, 312] on div "Size cm Inches S 6 ¾ - 6 ⅞ 54-55 21" - 21 ½" M 7 - 7 ⅛ 56-57 22" - 22 ½" L 7 ¼ …" at bounding box center [1194, 348] width 442 height 583
click at [344, 202] on div at bounding box center [707, 320] width 1415 height 640
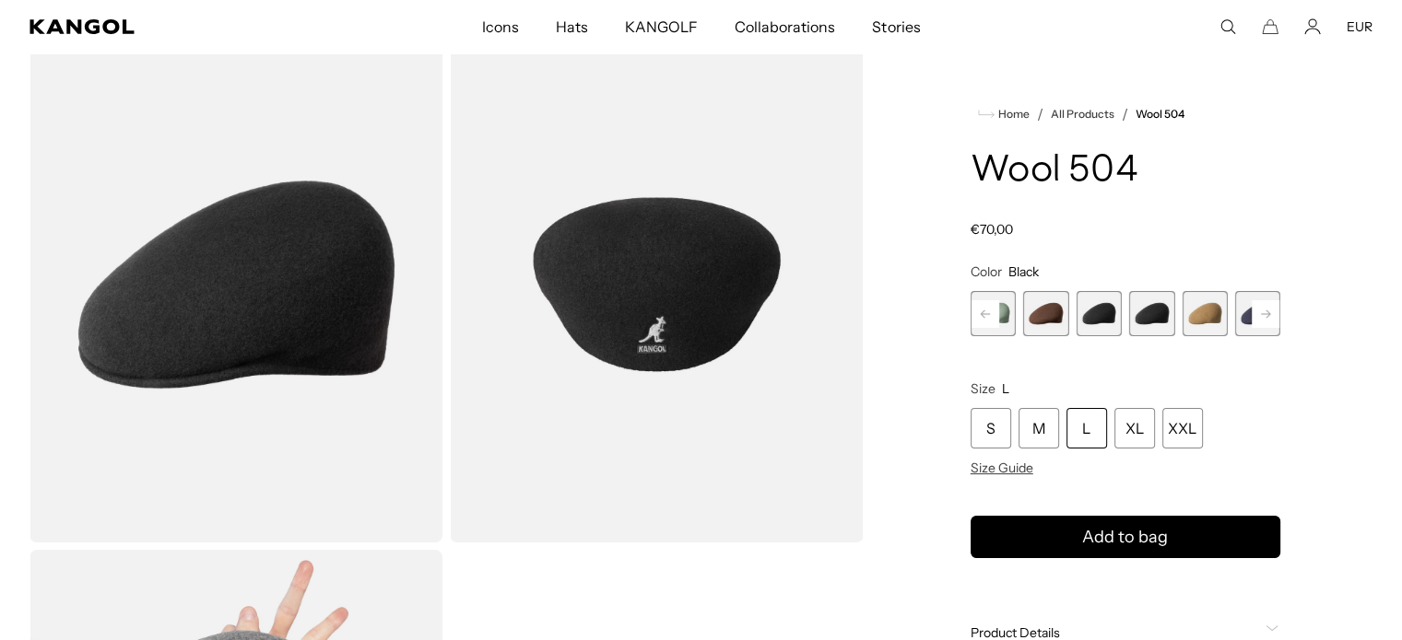
scroll to position [92, 0]
click at [1047, 356] on variant-selects "Color Black Previous Next Coral Flame Variant sold out or unavailable Deep Emer…" at bounding box center [1125, 370] width 310 height 213
drag, startPoint x: 1003, startPoint y: 228, endPoint x: 1047, endPoint y: 228, distance: 43.3
click at [1047, 228] on div "Home / All Products / Wool 504 Wool 504 Regular price €70,00 Regular price Sale…" at bounding box center [1125, 548] width 494 height 1040
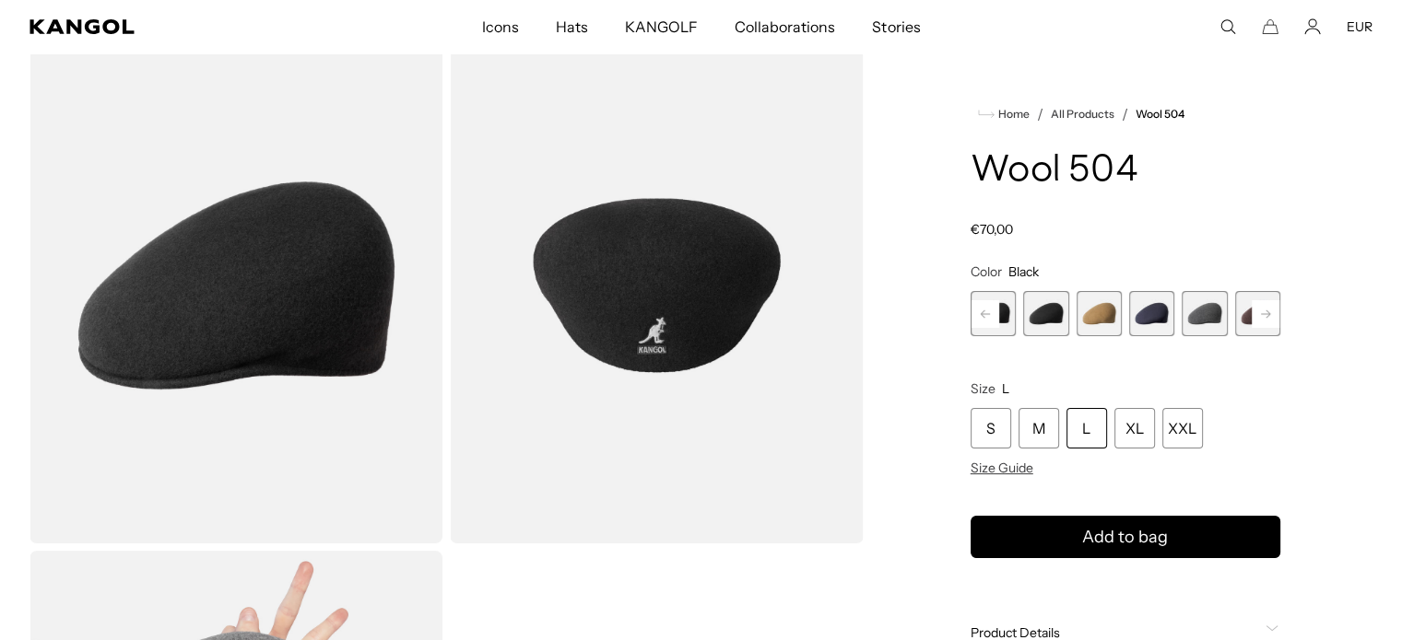
click at [1047, 228] on div "Regular price €70,00 Regular price Sale price €70,00" at bounding box center [1125, 229] width 310 height 17
drag, startPoint x: 980, startPoint y: 163, endPoint x: 1119, endPoint y: 174, distance: 138.7
click at [1119, 174] on h1 "Wool 504" at bounding box center [1125, 171] width 310 height 41
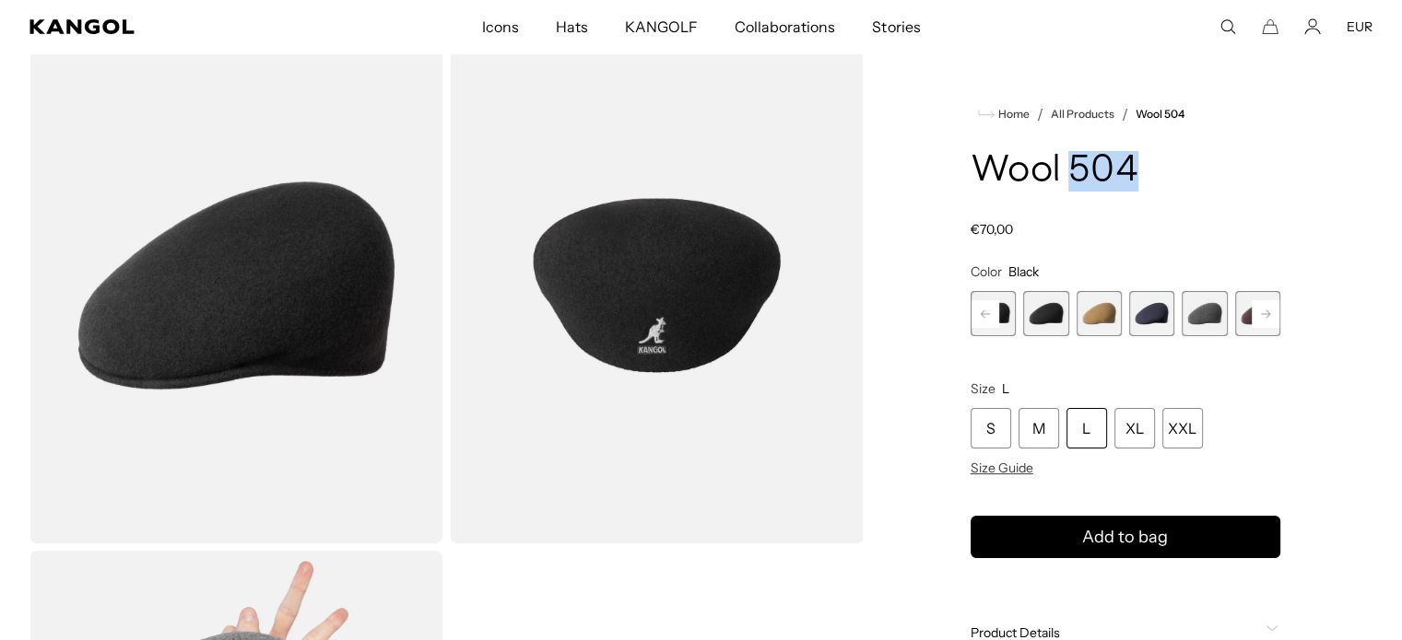
click at [1119, 174] on h1 "Wool 504" at bounding box center [1125, 171] width 310 height 41
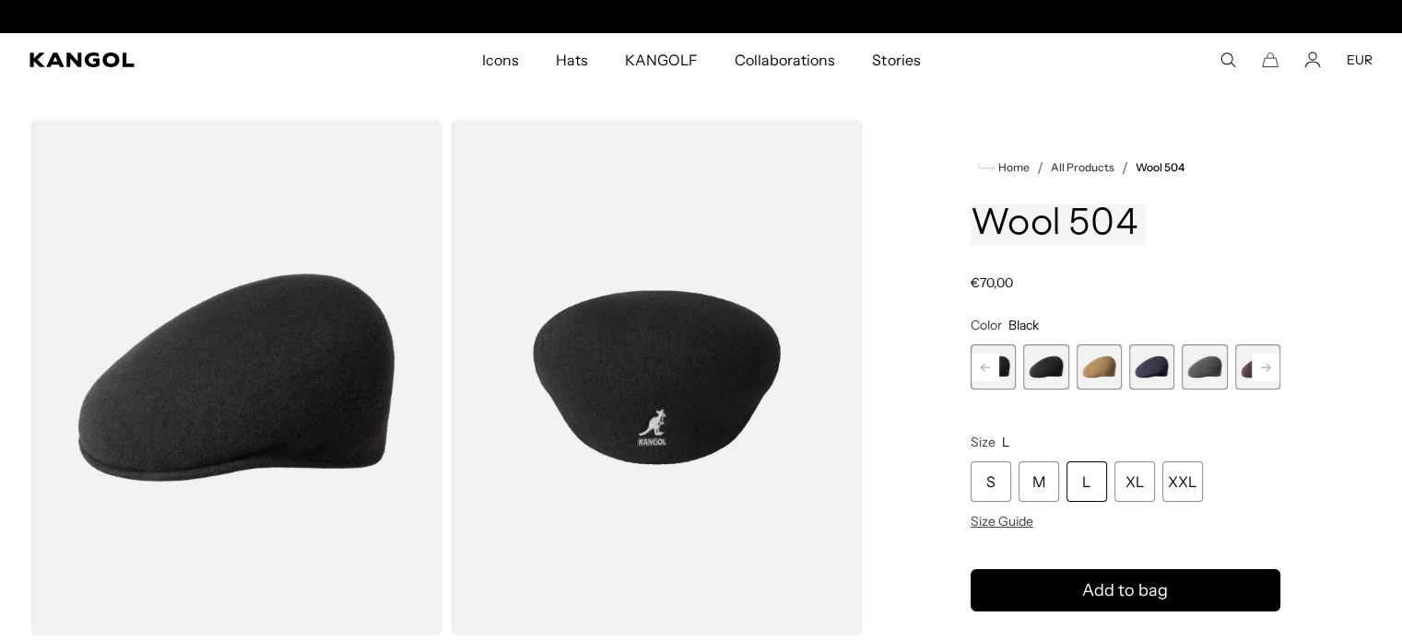
scroll to position [0, 380]
